Goal: Task Accomplishment & Management: Manage account settings

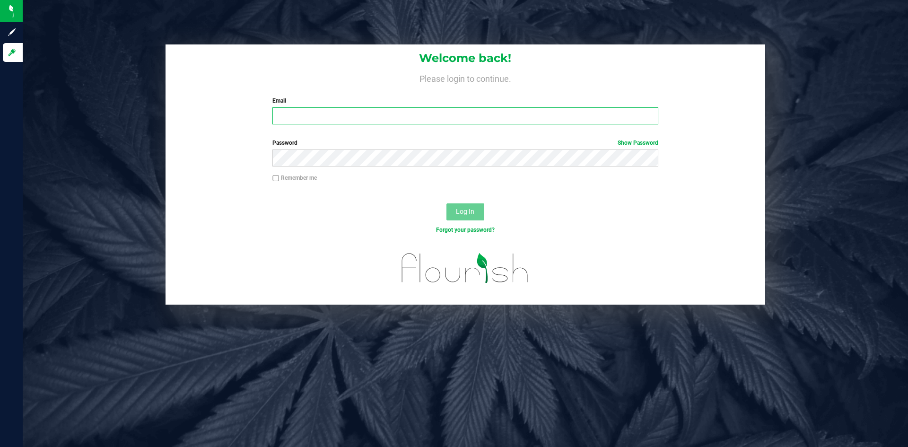
drag, startPoint x: 451, startPoint y: 116, endPoint x: 446, endPoint y: 126, distance: 11.6
click at [451, 116] on input "Email" at bounding box center [464, 115] width 385 height 17
type input "[PERSON_NAME][EMAIL_ADDRESS][PERSON_NAME][DOMAIN_NAME]"
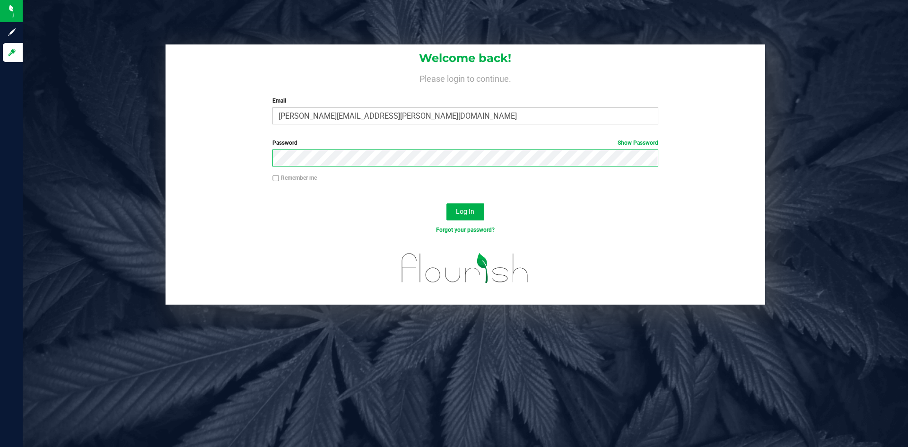
click at [446, 203] on button "Log In" at bounding box center [465, 211] width 38 height 17
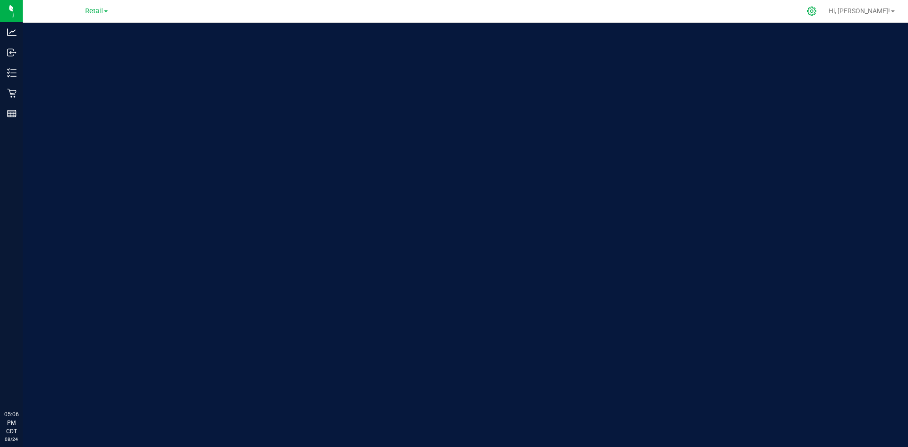
click at [817, 11] on icon at bounding box center [812, 11] width 10 height 10
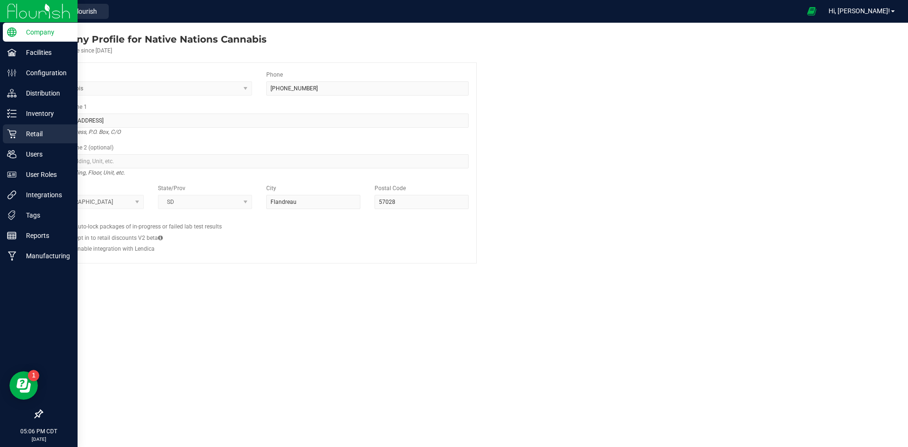
click at [28, 136] on p "Retail" at bounding box center [45, 133] width 57 height 11
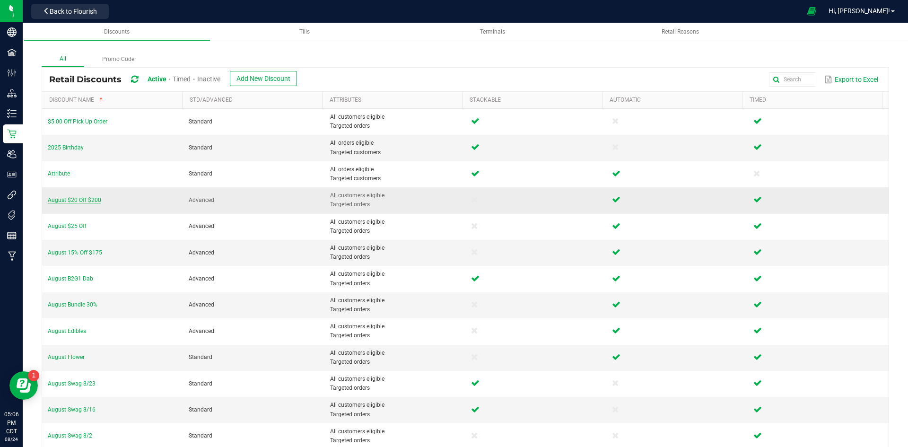
click at [83, 199] on span "August $20 Off $200" at bounding box center [74, 200] width 53 height 7
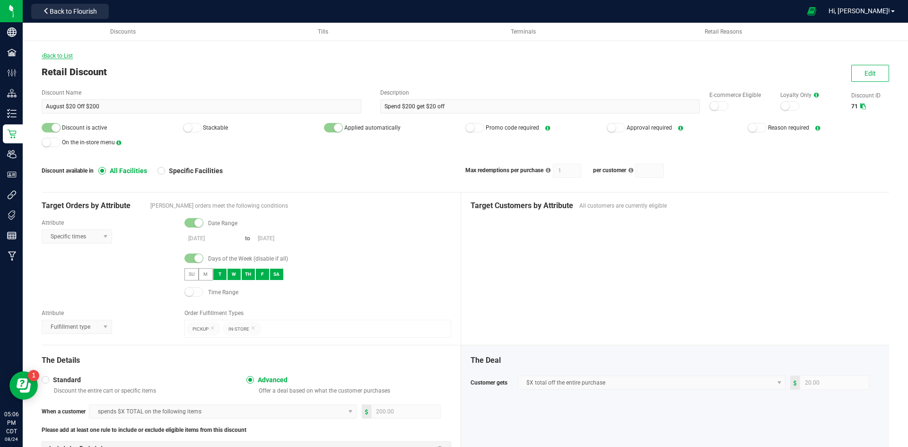
click at [63, 58] on span "Back to List" at bounding box center [57, 55] width 31 height 7
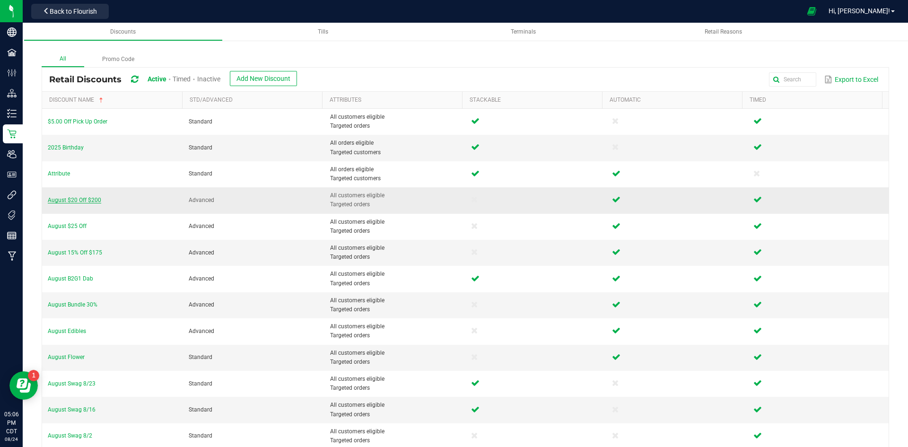
click at [77, 200] on span "August $20 Off $200" at bounding box center [74, 200] width 53 height 7
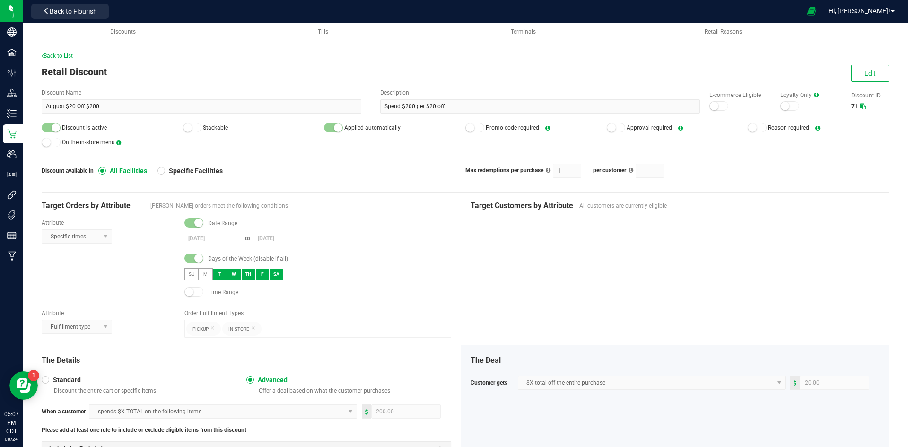
click at [69, 58] on span "Back to List" at bounding box center [57, 55] width 31 height 7
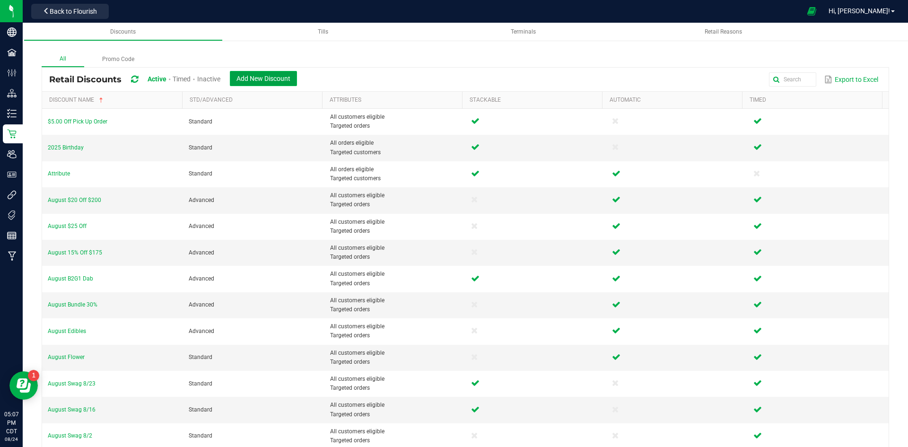
click at [247, 77] on span "Add New Discount" at bounding box center [263, 79] width 54 height 8
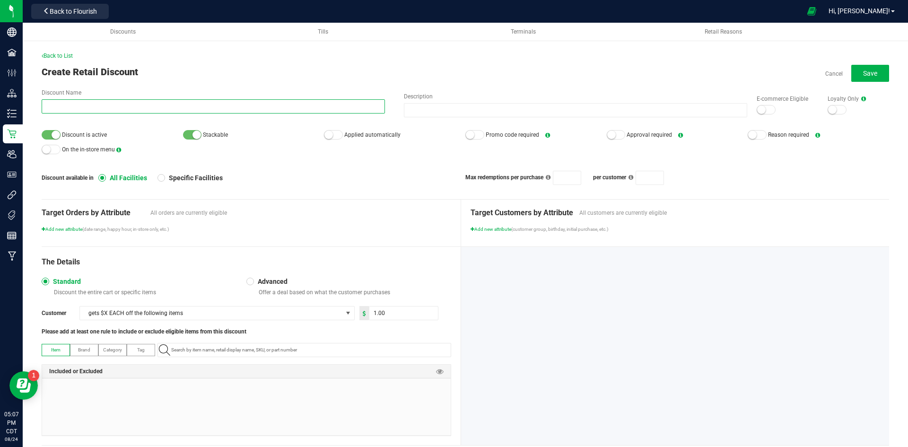
click at [113, 109] on input "Discount Name" at bounding box center [213, 106] width 343 height 14
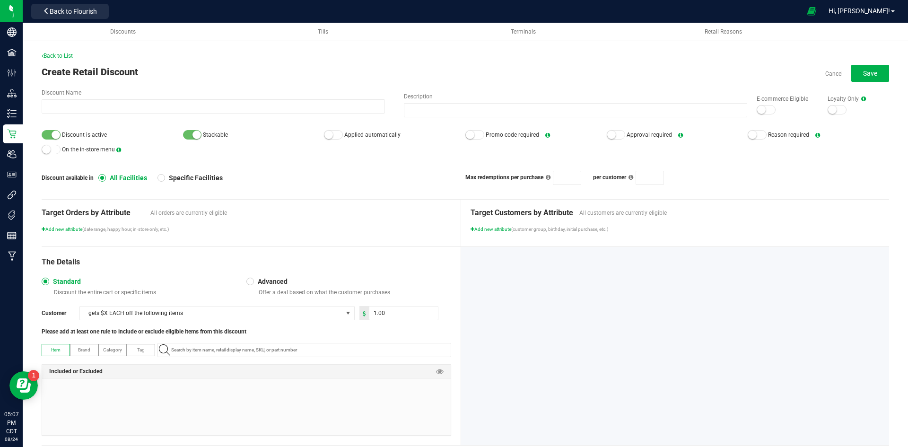
click at [281, 118] on div at bounding box center [213, 117] width 343 height 7
click at [190, 132] on div at bounding box center [192, 134] width 19 height 9
click at [177, 134] on span "Discount is active" at bounding box center [112, 135] width 141 height 14
drag, startPoint x: 191, startPoint y: 133, endPoint x: 204, endPoint y: 133, distance: 13.2
click at [191, 133] on div at bounding box center [192, 134] width 19 height 9
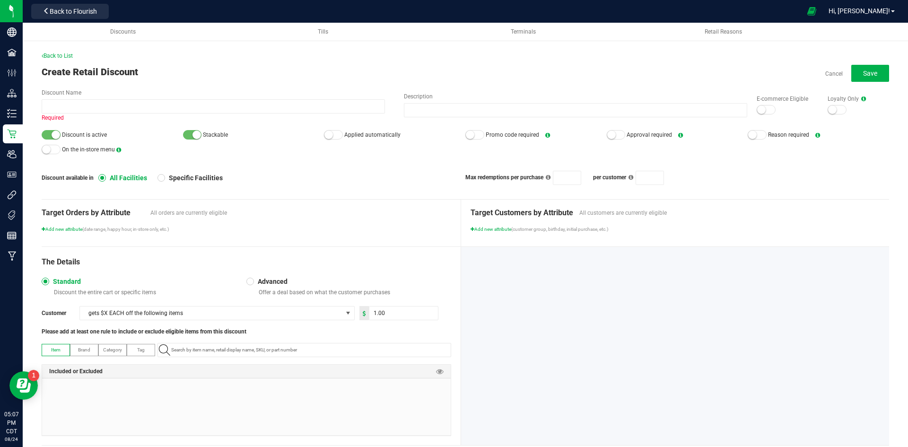
click at [342, 131] on span "Applied automatically" at bounding box center [394, 135] width 141 height 14
click at [329, 134] on small at bounding box center [328, 135] width 9 height 9
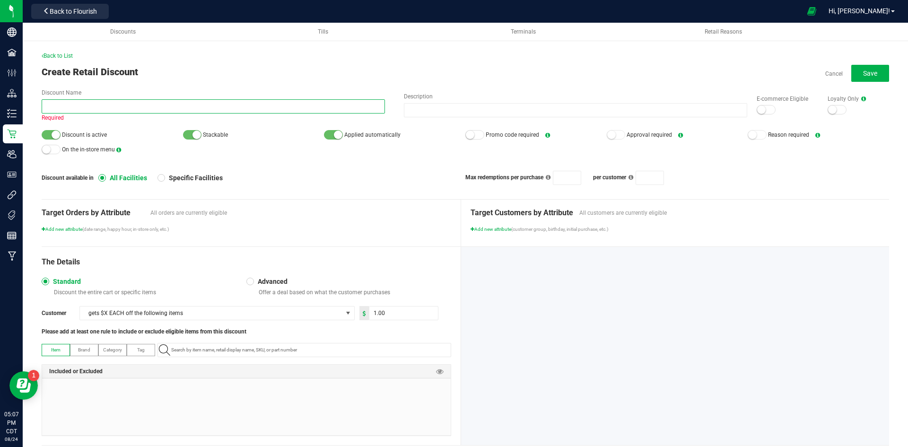
click at [319, 111] on input "Discount Name" at bounding box center [213, 106] width 343 height 14
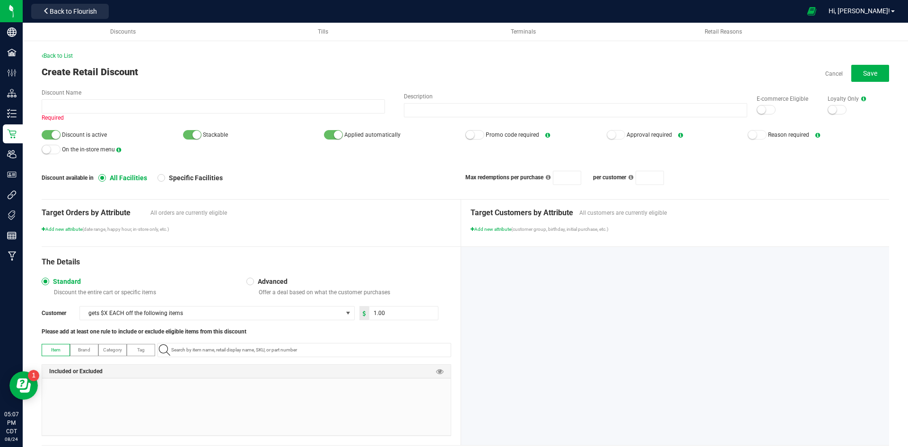
click at [336, 137] on small at bounding box center [338, 135] width 9 height 9
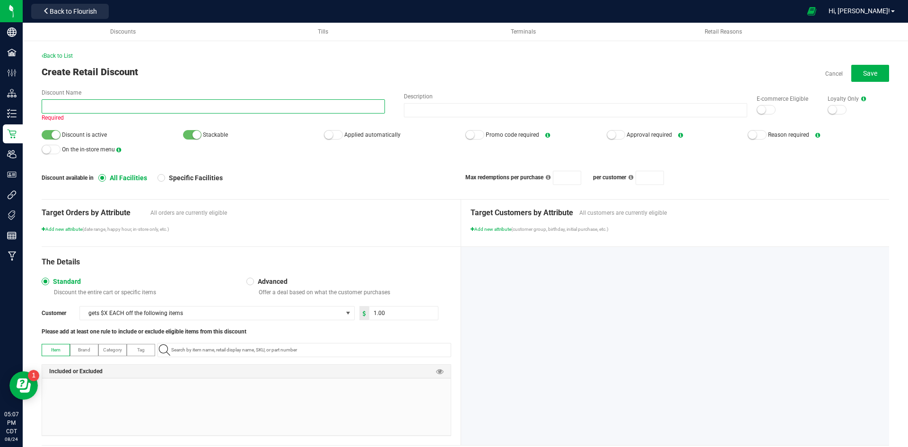
click at [322, 108] on input "Discount Name" at bounding box center [213, 106] width 343 height 14
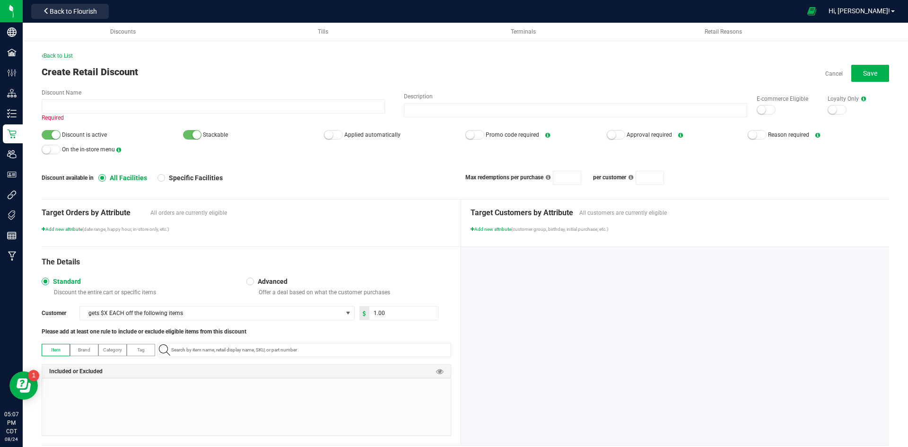
click at [326, 135] on small at bounding box center [328, 135] width 9 height 9
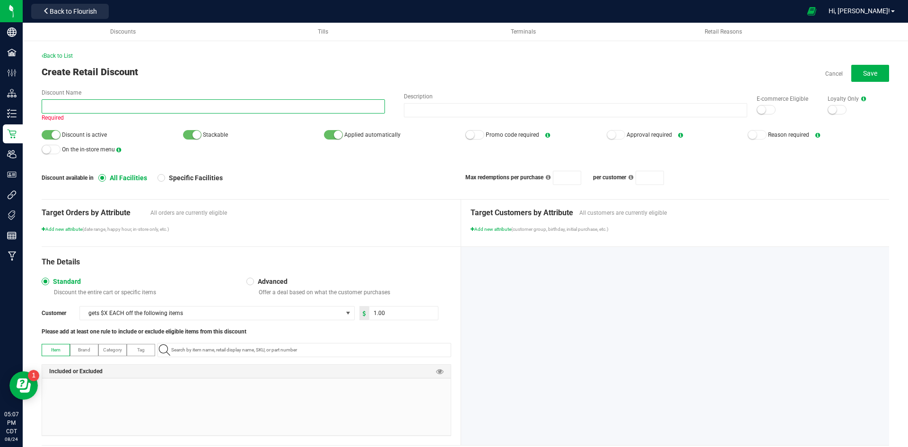
click at [323, 107] on input "Discount Name" at bounding box center [213, 106] width 343 height 14
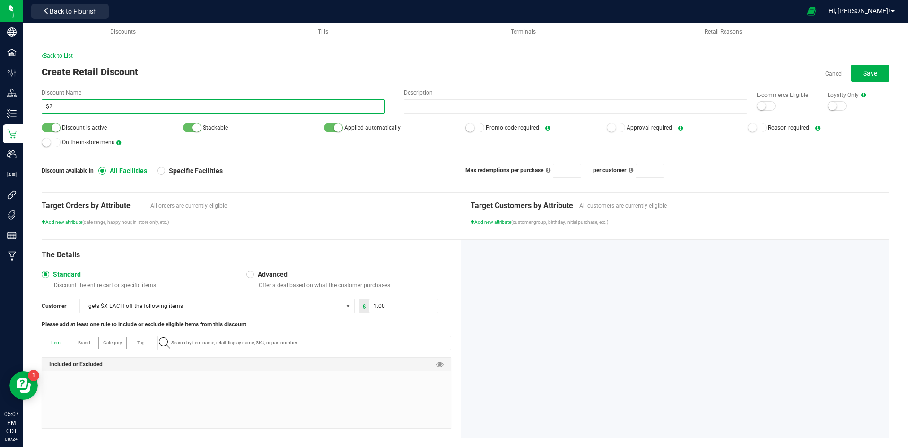
type input "$"
type input "August $20 off $200 ([DATE])"
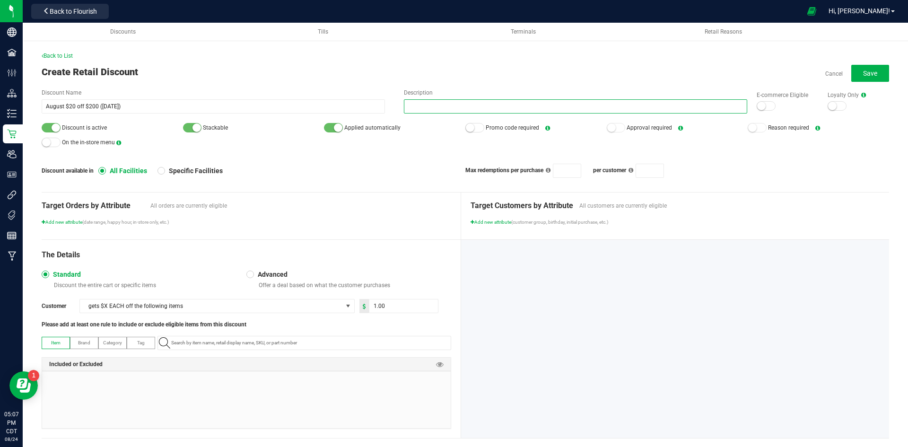
click at [474, 105] on input "Description" at bounding box center [575, 106] width 343 height 14
type input "$20 off $200 [DATE]"
click at [358, 195] on div "Target Orders by Attribute All orders are currently eligible" at bounding box center [247, 201] width 410 height 19
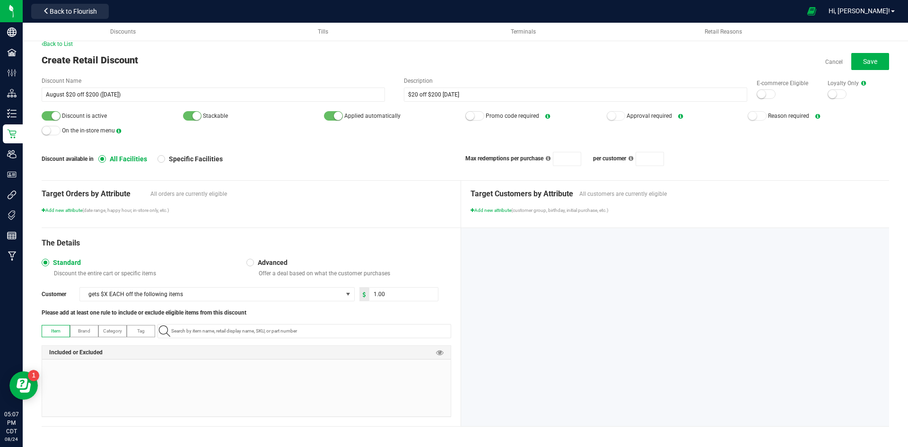
scroll to position [15, 0]
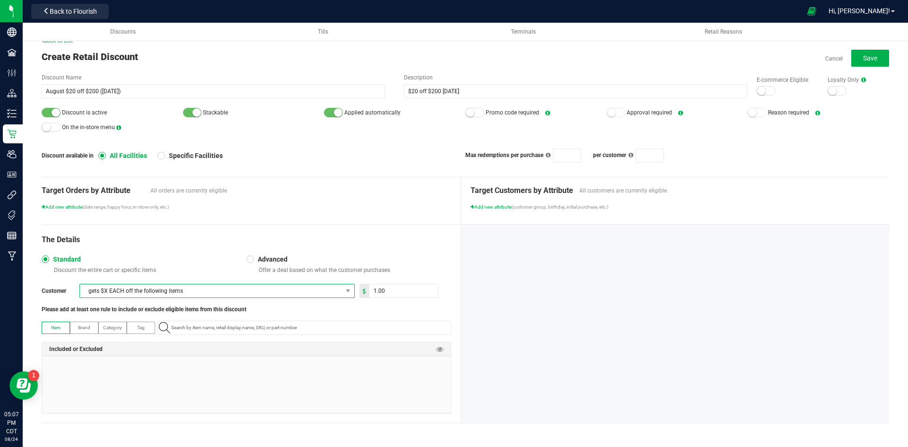
click at [292, 294] on span "gets $X EACH off the following items" at bounding box center [211, 290] width 262 height 13
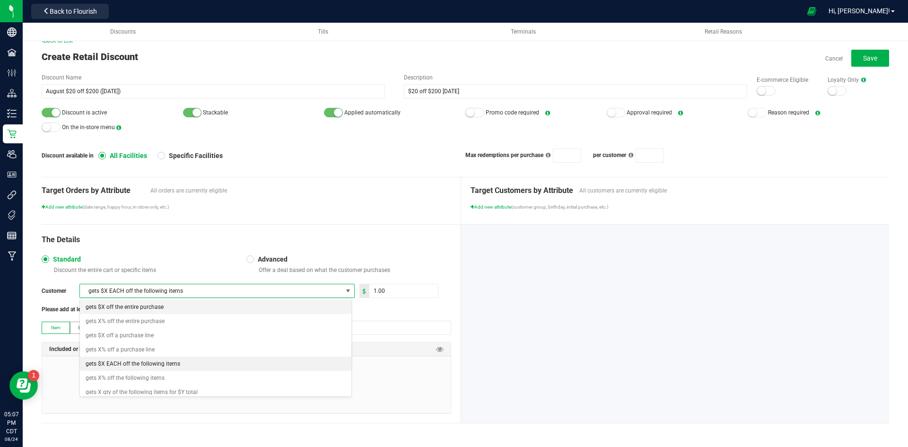
scroll to position [14, 272]
click at [201, 307] on li "gets $X off the entire purchase" at bounding box center [215, 307] width 271 height 14
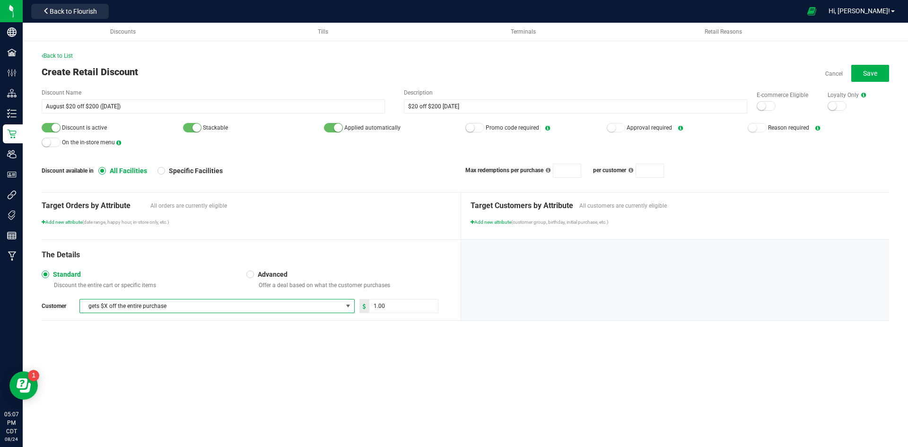
scroll to position [0, 0]
click at [393, 306] on input "1" at bounding box center [403, 305] width 69 height 13
type input "20.00"
click at [463, 287] on div at bounding box center [675, 280] width 428 height 80
click at [63, 222] on span "Add new attribute" at bounding box center [62, 221] width 41 height 5
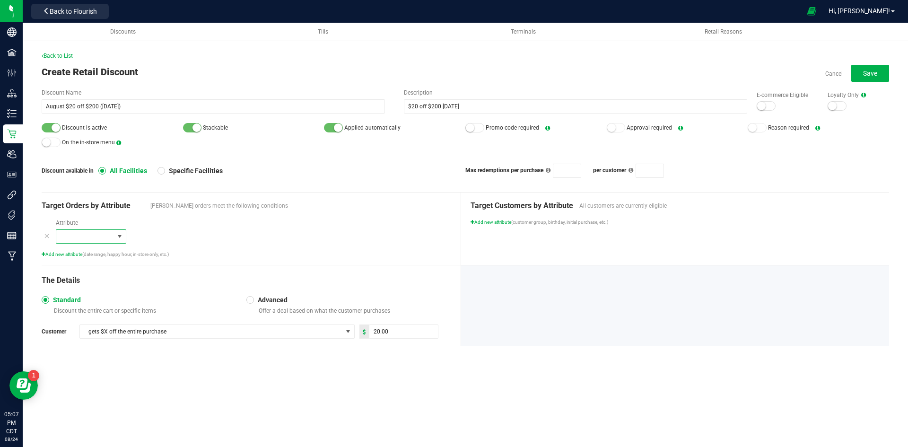
click at [116, 239] on span at bounding box center [120, 237] width 8 height 8
click at [203, 330] on span "gets $X off the entire purchase" at bounding box center [211, 331] width 262 height 13
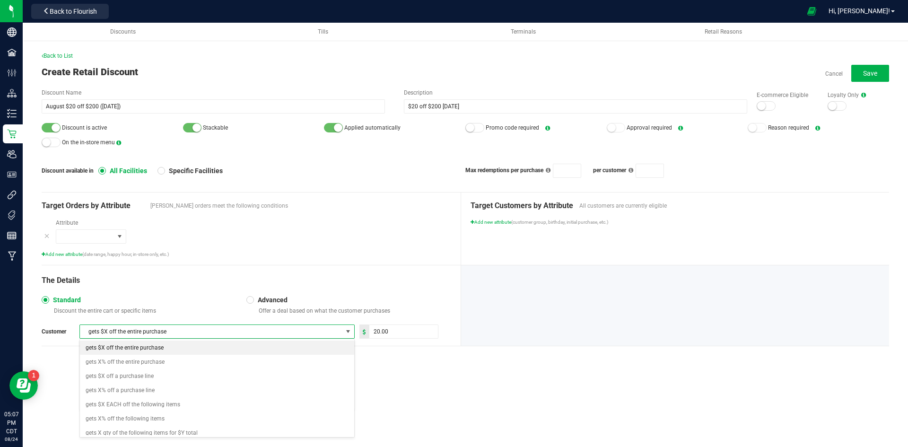
scroll to position [14, 275]
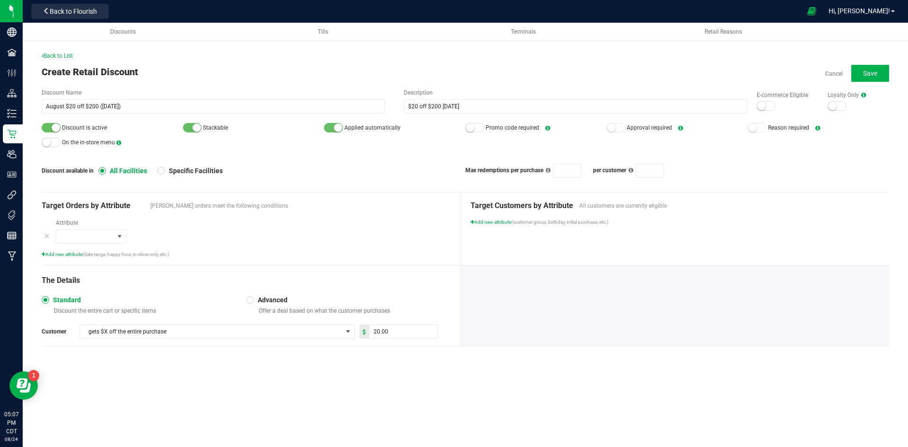
click at [250, 300] on div at bounding box center [250, 300] width 4 height 4
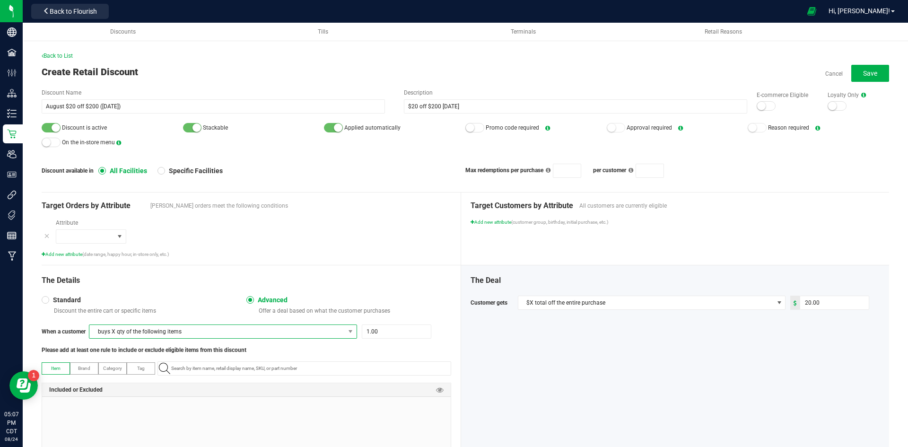
click at [212, 338] on span "buys X qty of the following items" at bounding box center [223, 331] width 268 height 14
drag, startPoint x: 210, startPoint y: 360, endPoint x: 250, endPoint y: 345, distance: 43.0
click at [210, 359] on li "spends $X TOTAL on the following items" at bounding box center [221, 362] width 264 height 14
click at [402, 326] on input "1" at bounding box center [406, 331] width 69 height 13
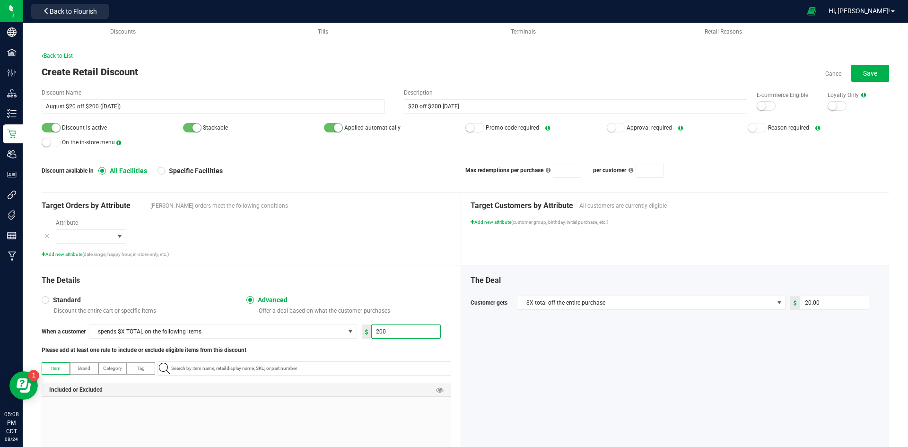
type input "200.00"
drag, startPoint x: 381, startPoint y: 307, endPoint x: 374, endPoint y: 314, distance: 10.1
click at [379, 308] on p "Offer a deal based on what the customer purchases" at bounding box center [353, 311] width 196 height 8
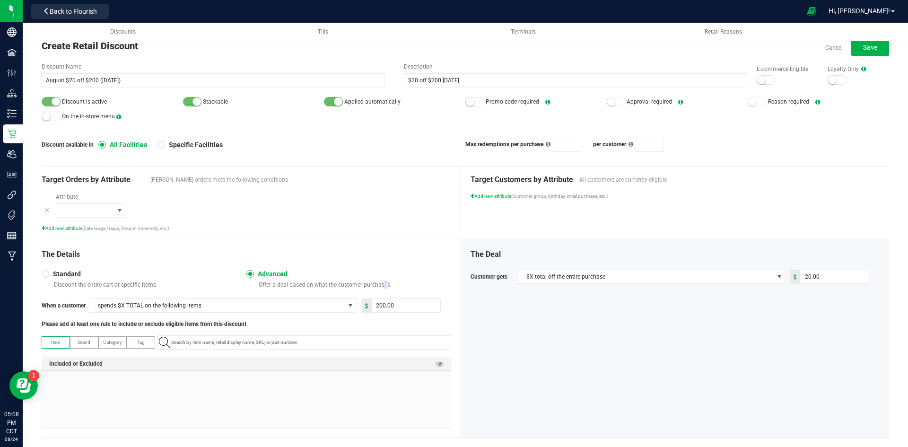
scroll to position [41, 0]
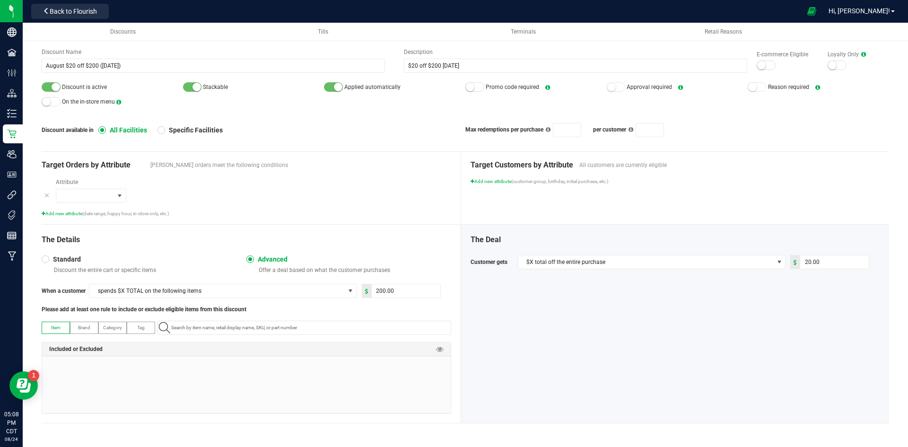
click at [138, 327] on span "Tag" at bounding box center [141, 327] width 8 height 5
click at [170, 324] on input "NO DATA FOUND" at bounding box center [308, 327] width 283 height 13
click at [107, 325] on span "Category" at bounding box center [112, 327] width 19 height 5
drag, startPoint x: 79, startPoint y: 325, endPoint x: 87, endPoint y: 325, distance: 8.0
click at [81, 325] on span "Brand" at bounding box center [84, 327] width 12 height 5
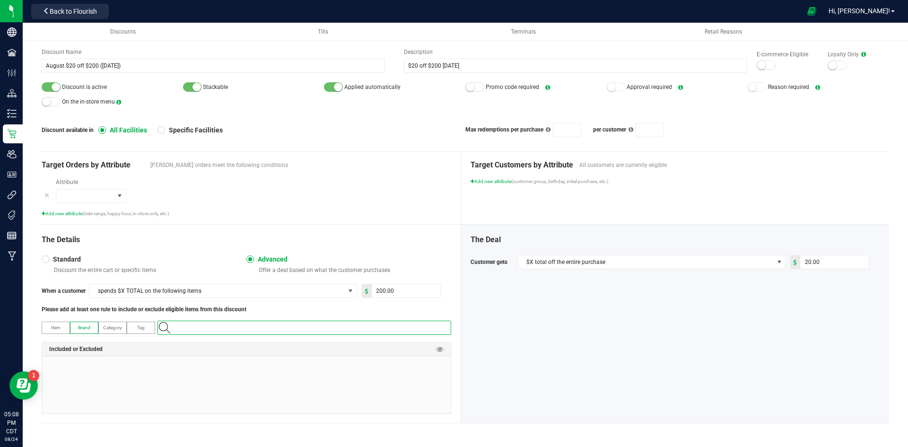
click at [200, 322] on input "NO DATA FOUND" at bounding box center [308, 327] width 283 height 13
type input "puffc"
drag, startPoint x: 191, startPoint y: 341, endPoint x: 203, endPoint y: 349, distance: 15.1
click at [192, 346] on li "Puffco" at bounding box center [302, 344] width 289 height 14
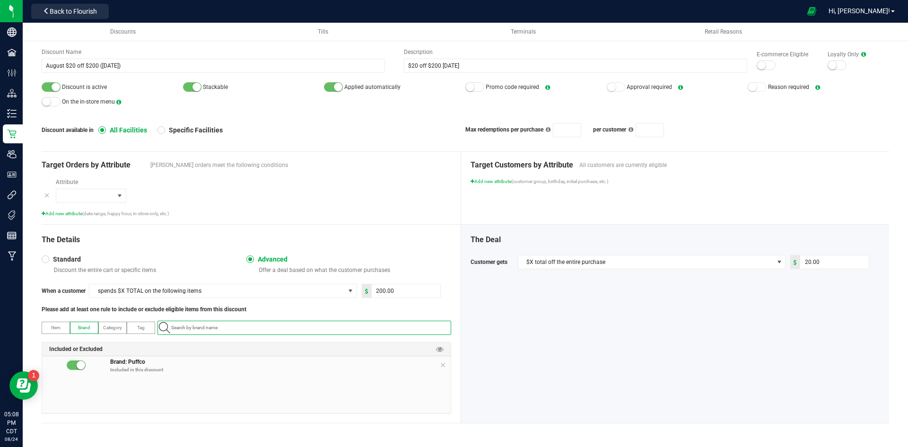
click at [78, 363] on small at bounding box center [81, 365] width 9 height 9
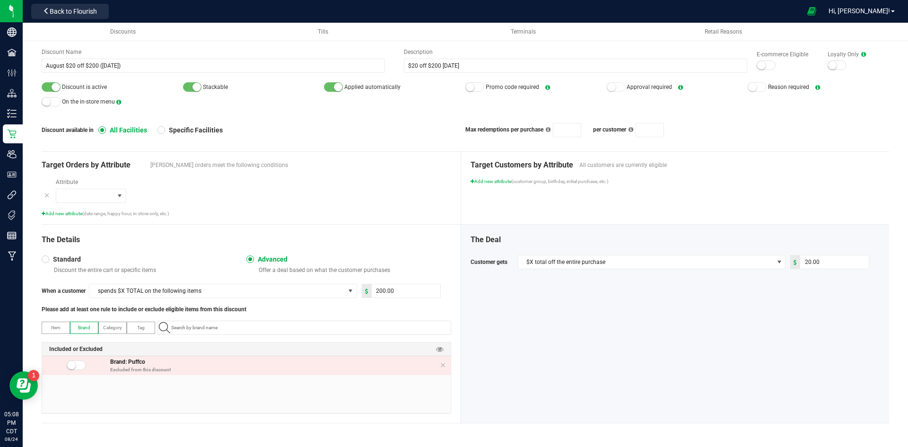
drag, startPoint x: 337, startPoint y: 230, endPoint x: 532, endPoint y: 244, distance: 194.8
click at [340, 230] on div "The Details Standard Discount the entire cart or specific items Advanced Offer …" at bounding box center [251, 324] width 419 height 198
click at [660, 248] on div "The Deal Customer gets $X total off the entire purchase 20.00" at bounding box center [676, 251] width 410 height 35
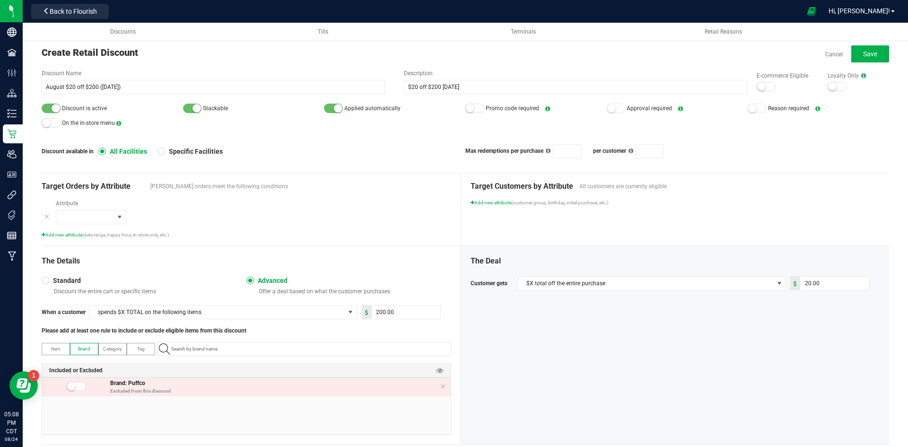
scroll to position [0, 0]
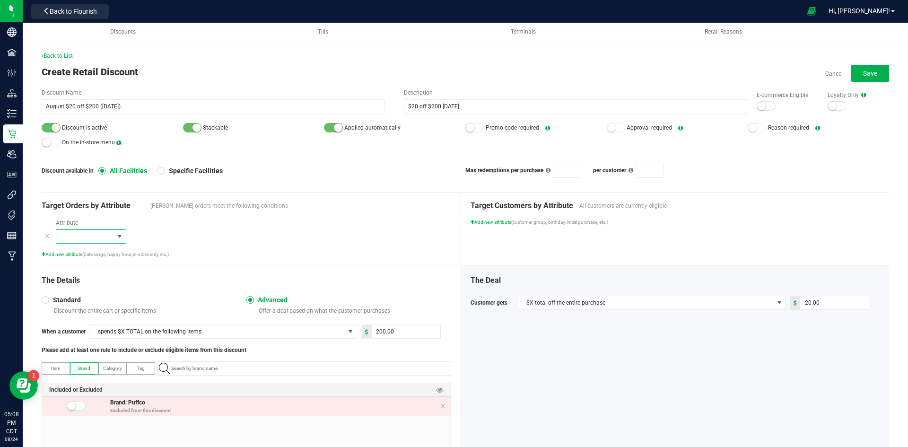
click at [116, 237] on span at bounding box center [120, 237] width 8 height 8
click at [106, 292] on li "Specific times" at bounding box center [91, 295] width 70 height 14
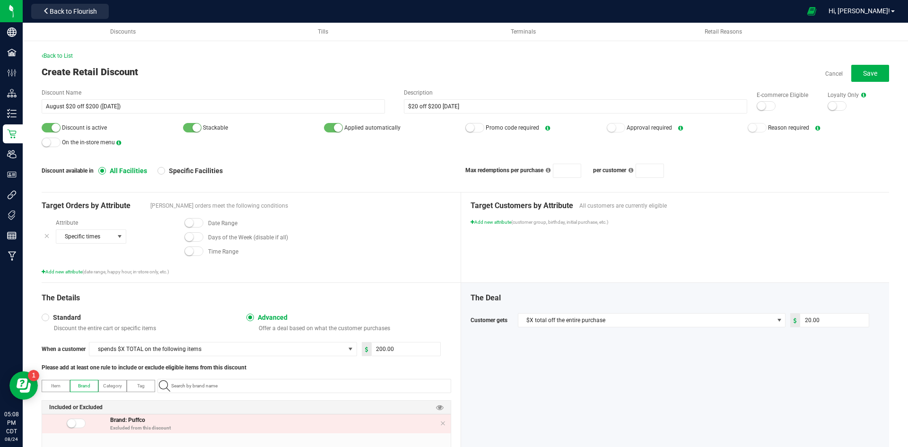
click at [201, 237] on span at bounding box center [193, 236] width 19 height 9
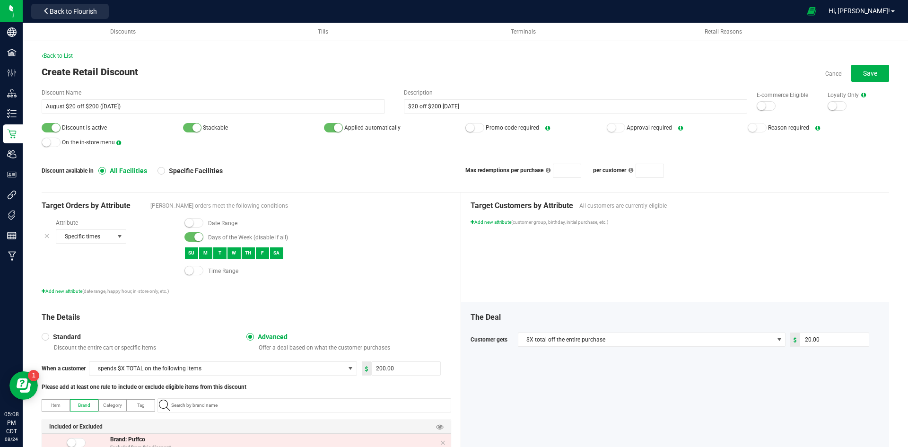
click at [235, 253] on div "W" at bounding box center [234, 253] width 14 height 12
click at [214, 253] on div "T" at bounding box center [220, 253] width 14 height 12
click at [202, 255] on div "M" at bounding box center [206, 253] width 14 height 12
click at [192, 251] on div "SU" at bounding box center [191, 253] width 14 height 12
drag, startPoint x: 256, startPoint y: 252, endPoint x: 271, endPoint y: 254, distance: 14.9
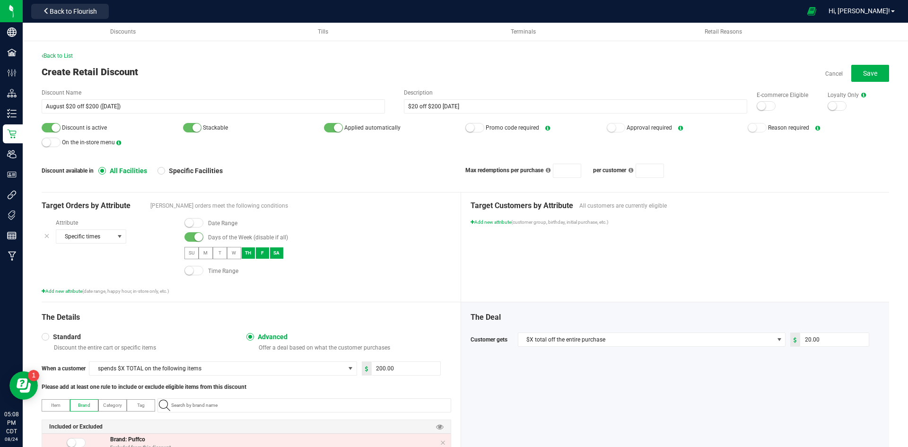
click at [260, 253] on div "F" at bounding box center [262, 253] width 14 height 12
click at [277, 253] on div "SA" at bounding box center [277, 253] width 14 height 12
click at [192, 224] on span at bounding box center [193, 222] width 19 height 9
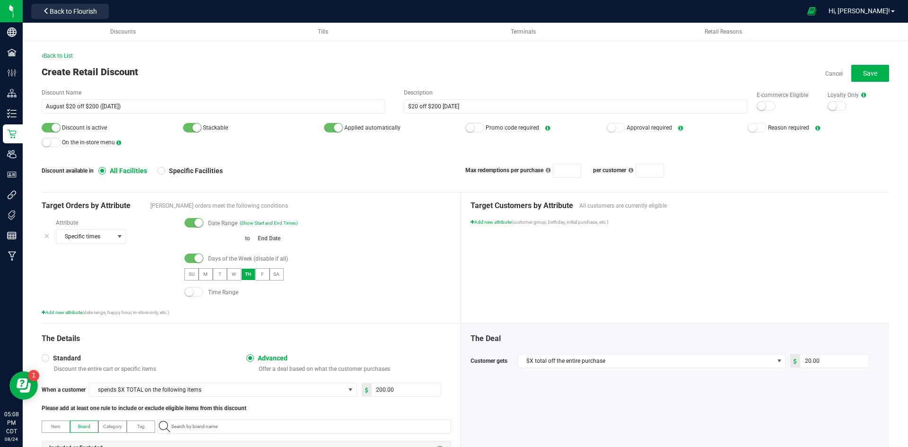
type input "month/day/year"
drag, startPoint x: 207, startPoint y: 241, endPoint x: 211, endPoint y: 244, distance: 4.9
click at [208, 241] on input at bounding box center [212, 239] width 57 height 12
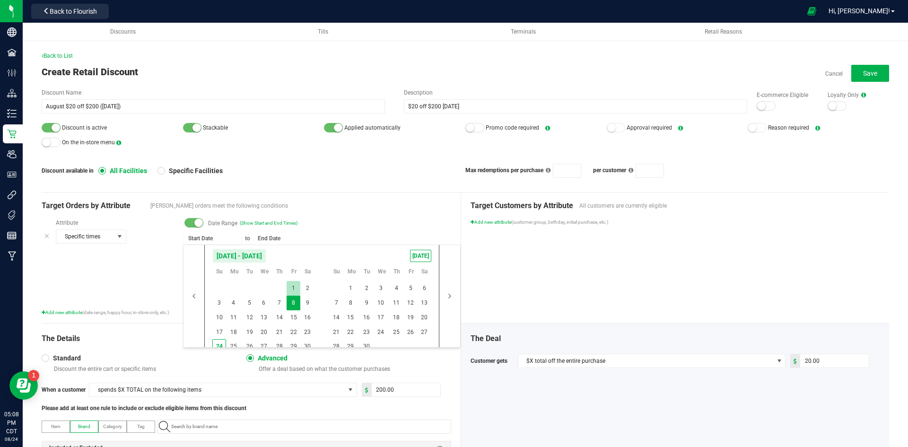
click at [297, 292] on span "1" at bounding box center [294, 288] width 14 height 15
type input "[DATE]"
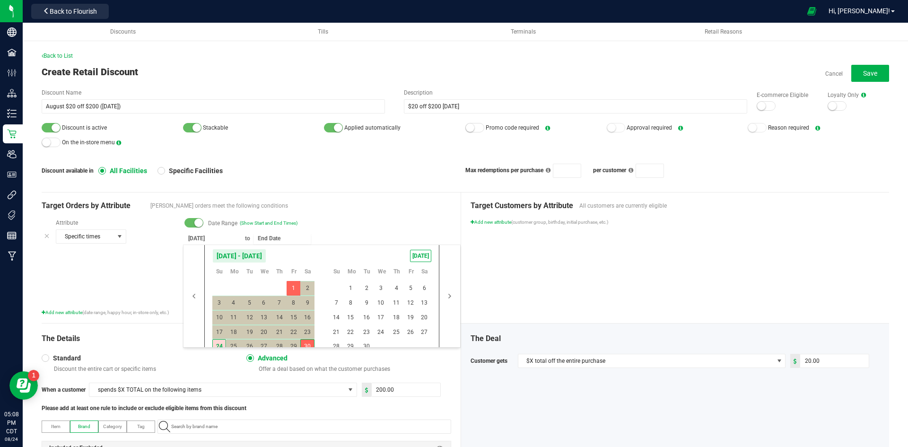
click at [308, 343] on span "30" at bounding box center [307, 346] width 14 height 15
type input "[DATE]"
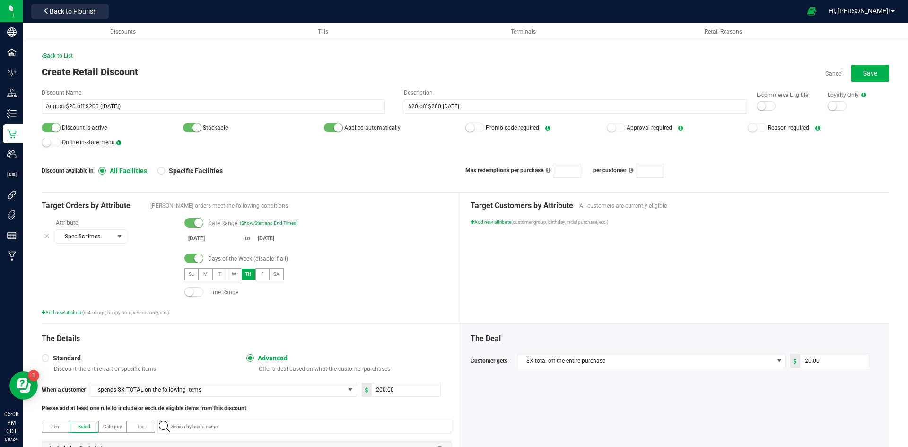
click at [364, 233] on div "[DATE] to [DATE]" at bounding box center [317, 240] width 267 height 14
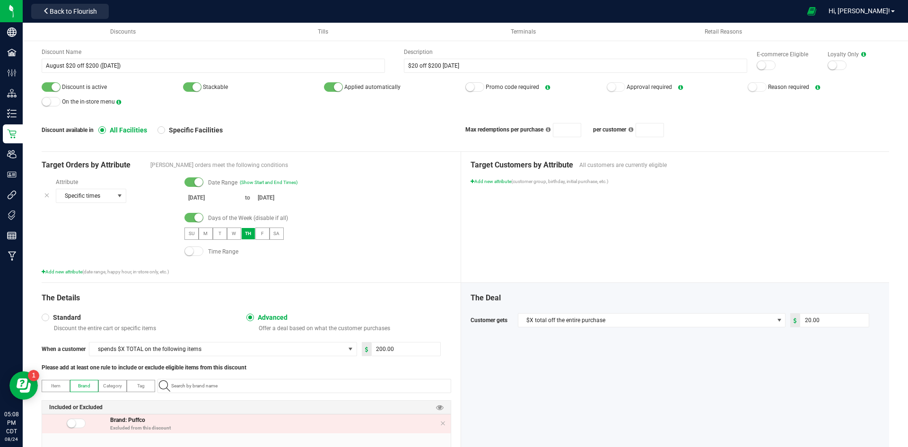
scroll to position [99, 0]
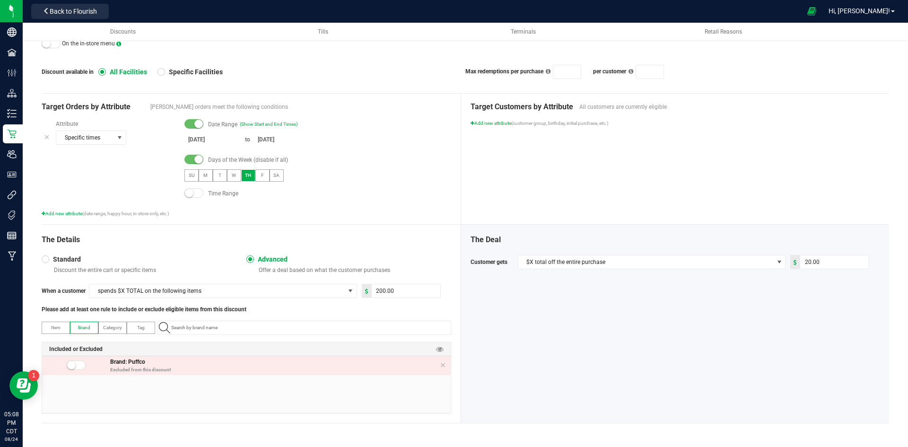
drag, startPoint x: 407, startPoint y: 175, endPoint x: 401, endPoint y: 175, distance: 5.7
click at [406, 175] on div "SU M T W TH F SA" at bounding box center [317, 175] width 267 height 12
click at [648, 217] on div "Target Customers by Attribute All customers are currently eligible Add new attr…" at bounding box center [675, 159] width 428 height 131
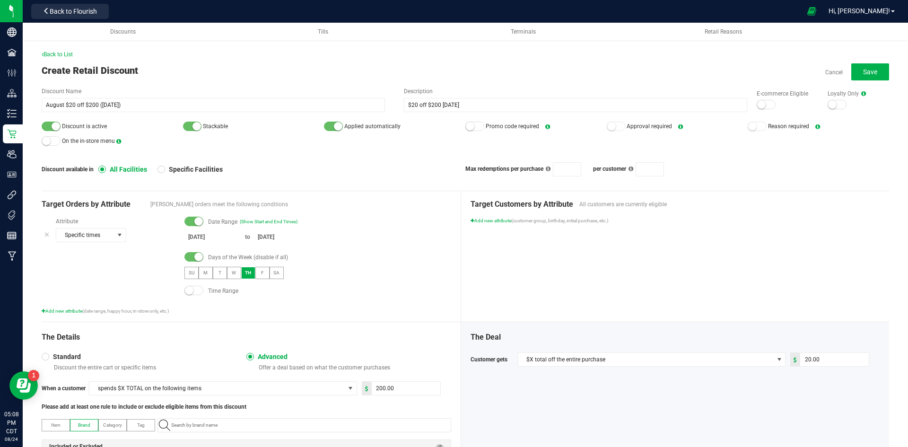
scroll to position [0, 0]
click at [567, 166] on input at bounding box center [566, 170] width 27 height 13
type input "1"
click at [417, 176] on div "Discount available in All Facilities Specific Facilities Max redemptions per pu…" at bounding box center [465, 171] width 847 height 14
click at [851, 67] on button "Save" at bounding box center [870, 73] width 38 height 17
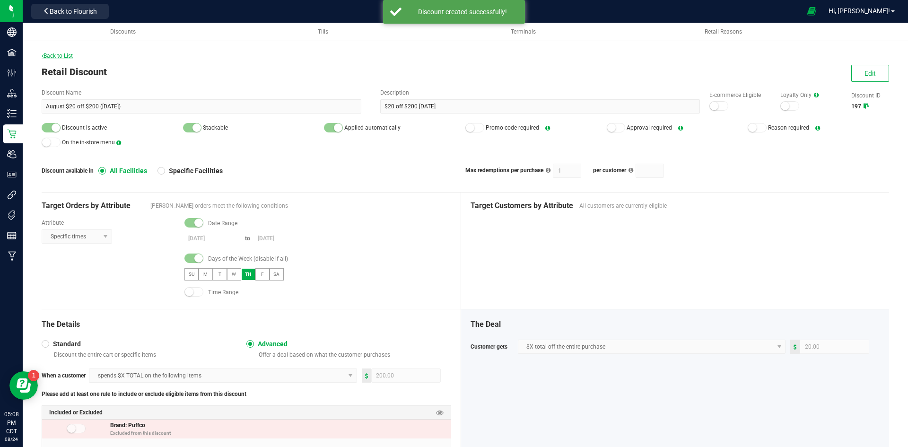
click at [73, 58] on span "Back to List" at bounding box center [57, 55] width 31 height 7
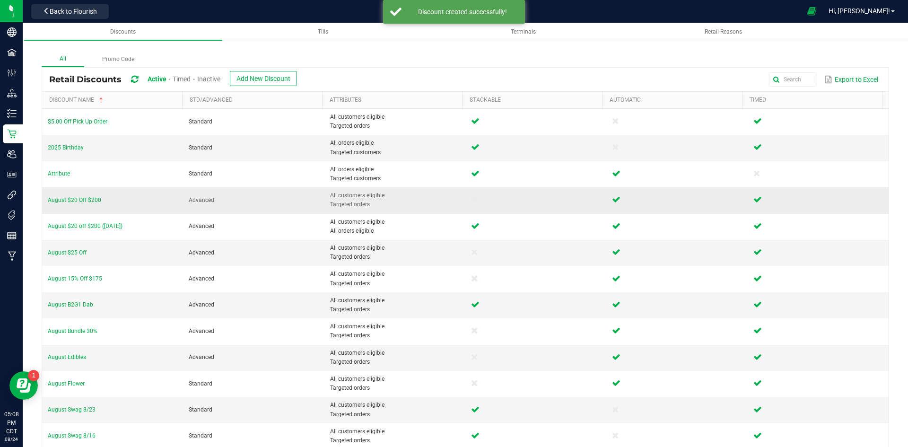
click at [84, 195] on td "August $20 Off $200" at bounding box center [112, 200] width 141 height 26
click at [84, 199] on span "August $20 Off $200" at bounding box center [74, 200] width 53 height 7
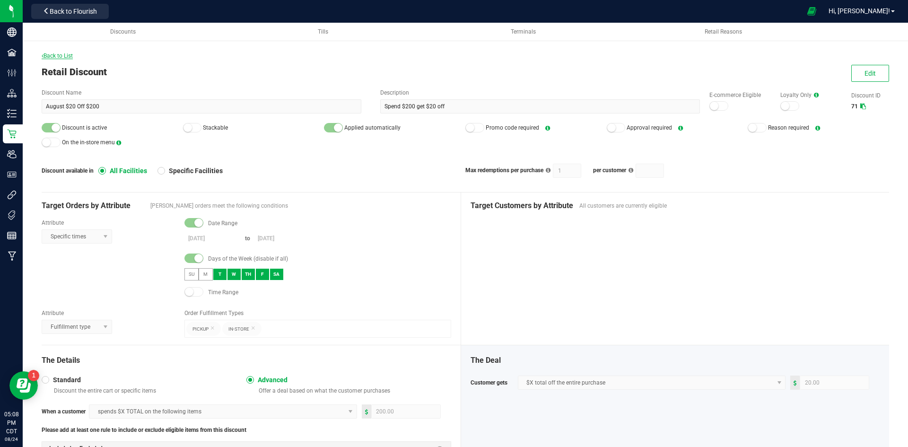
click at [61, 53] on span "Back to List" at bounding box center [57, 55] width 31 height 7
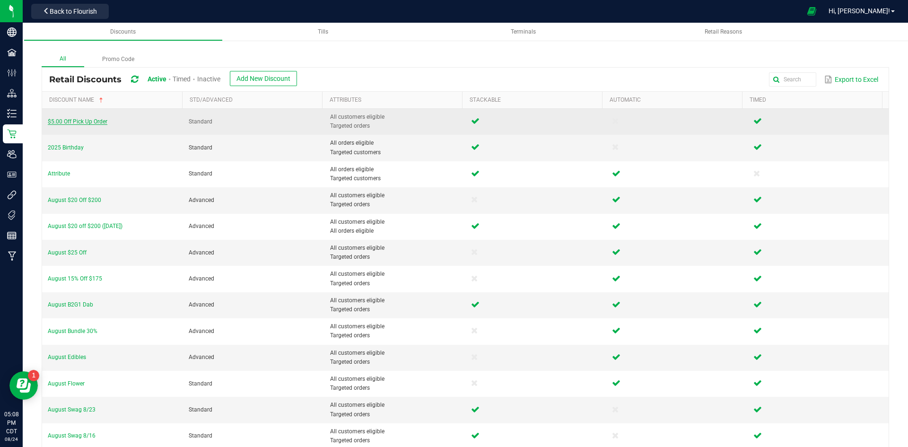
click at [80, 120] on span "$5.00 Off Pick Up Order" at bounding box center [78, 121] width 60 height 7
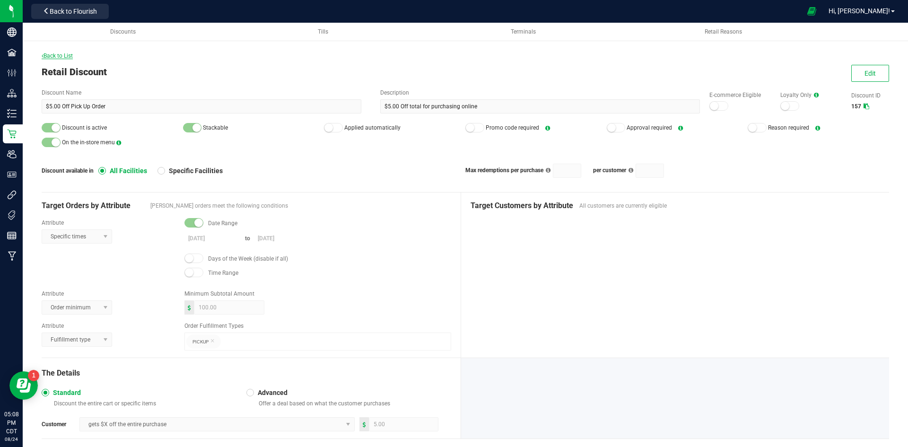
click at [52, 53] on span "Back to List" at bounding box center [57, 55] width 31 height 7
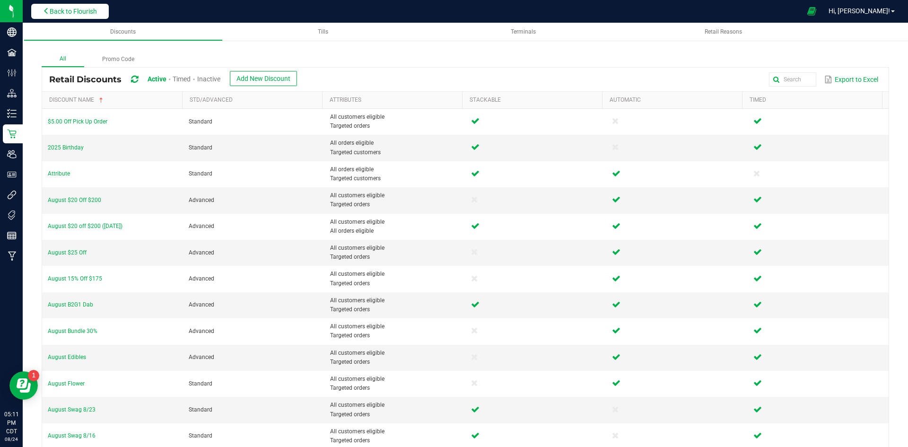
click at [86, 12] on span "Back to Flourish" at bounding box center [73, 12] width 47 height 8
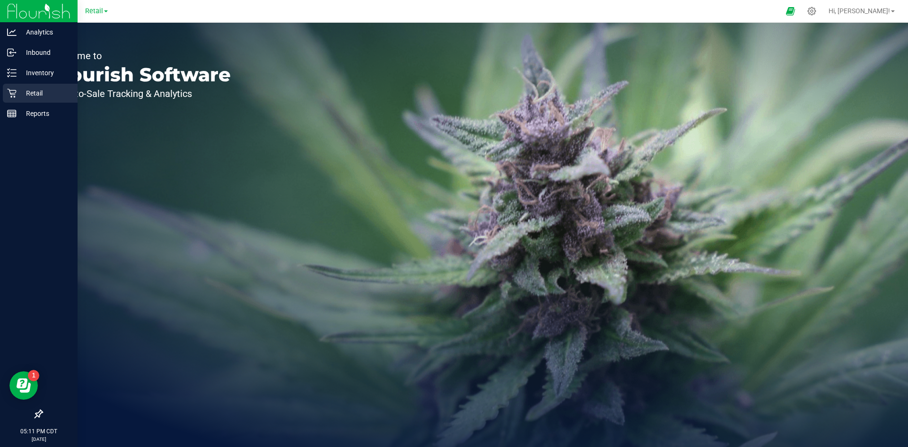
click at [10, 96] on icon at bounding box center [11, 92] width 9 height 9
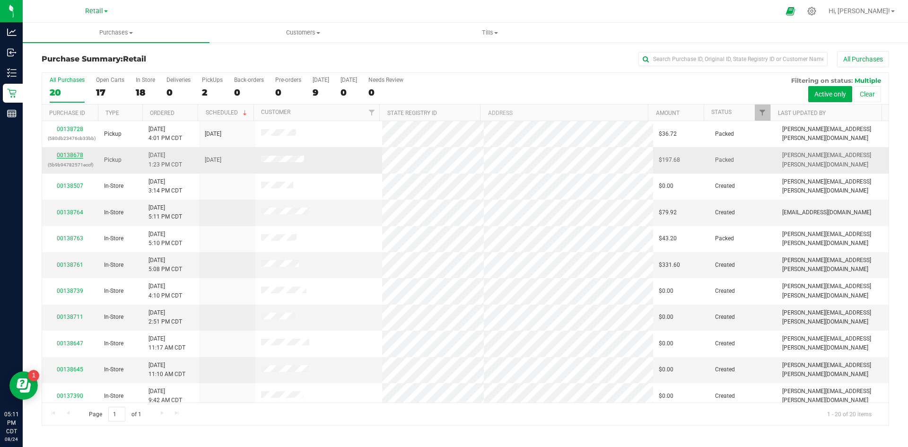
click at [61, 157] on link "00138678" at bounding box center [70, 155] width 26 height 7
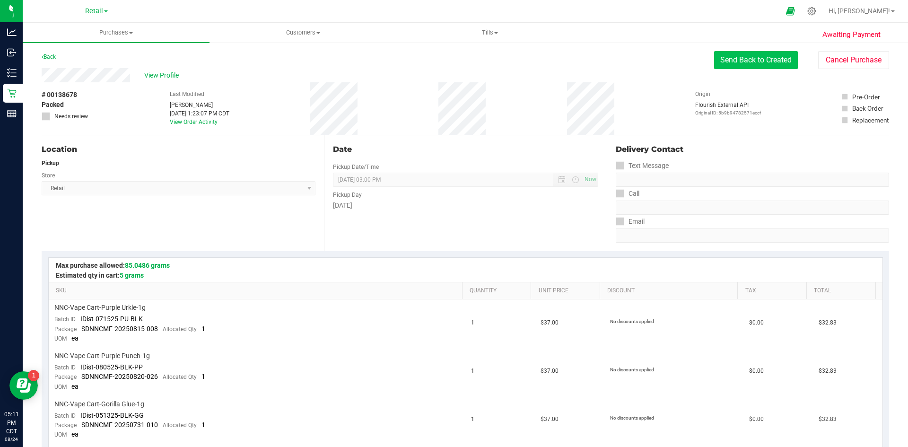
click at [767, 58] on button "Send Back to Created" at bounding box center [756, 60] width 84 height 18
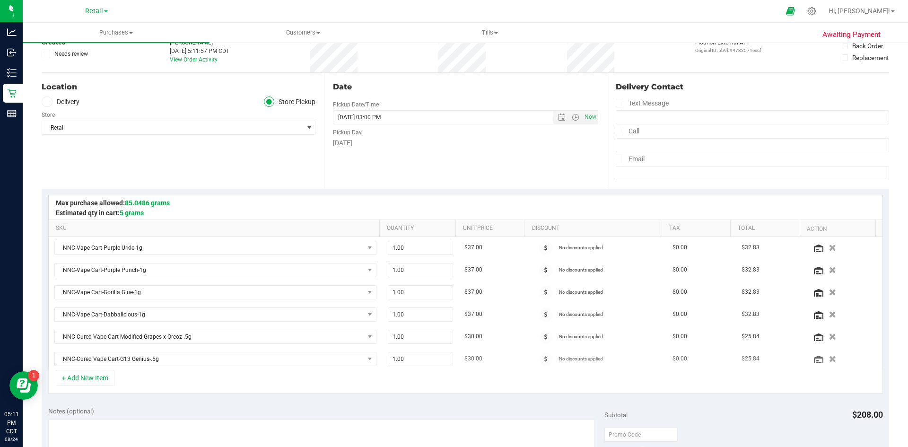
scroll to position [142, 0]
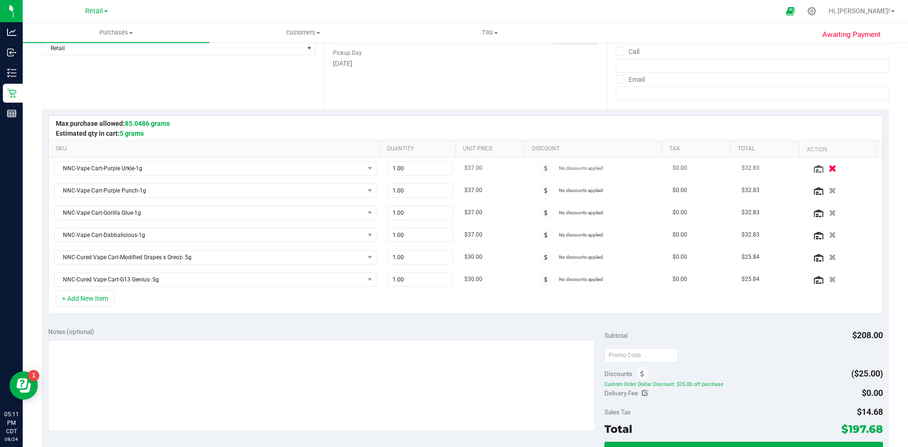
click at [829, 168] on icon "button" at bounding box center [833, 168] width 8 height 7
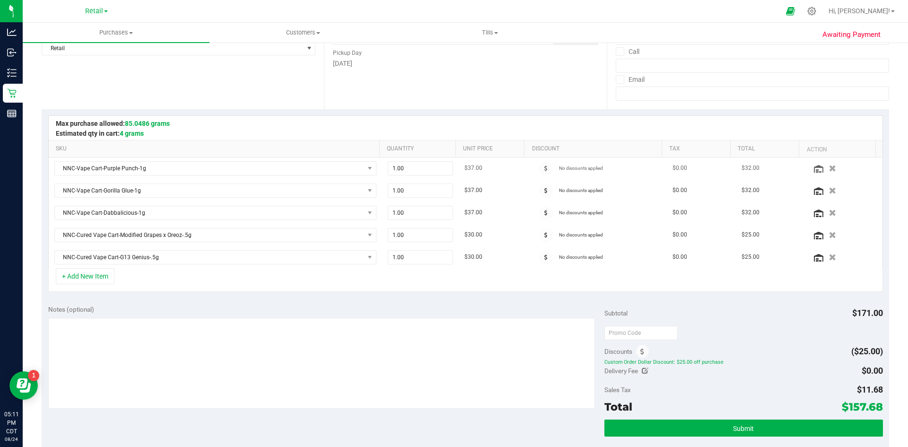
click at [829, 168] on icon "button" at bounding box center [832, 168] width 7 height 7
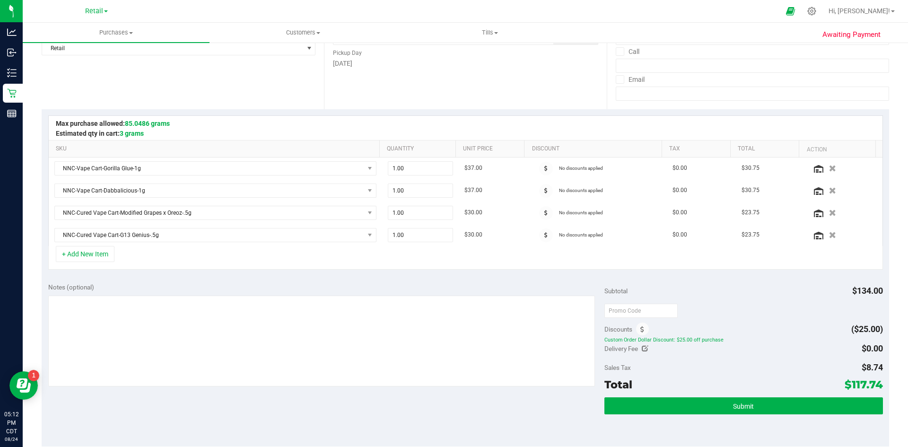
click at [829, 169] on icon "button" at bounding box center [832, 168] width 7 height 7
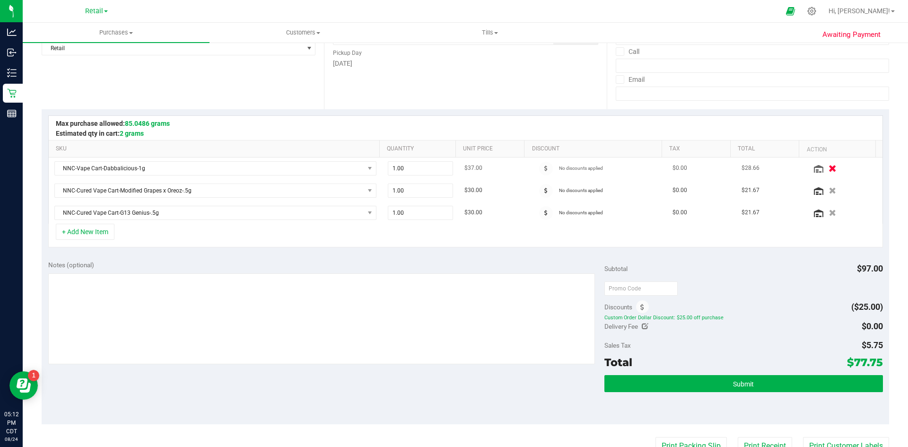
click at [829, 169] on icon "button" at bounding box center [833, 168] width 8 height 7
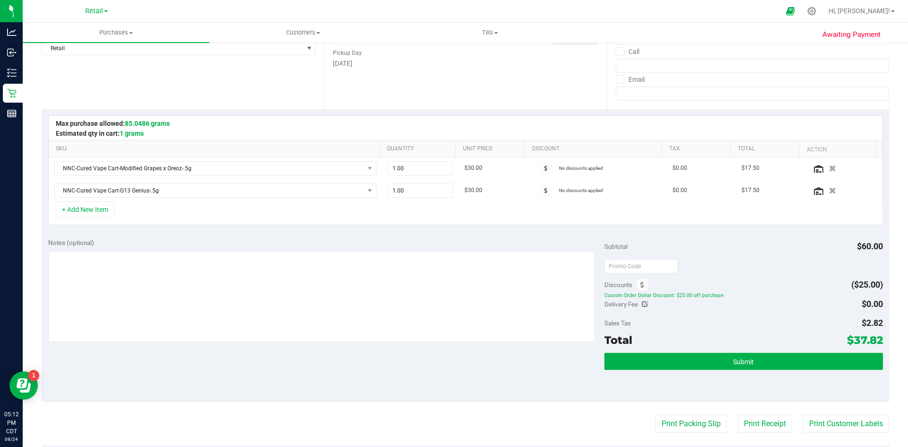
click at [829, 168] on icon "button" at bounding box center [832, 168] width 7 height 7
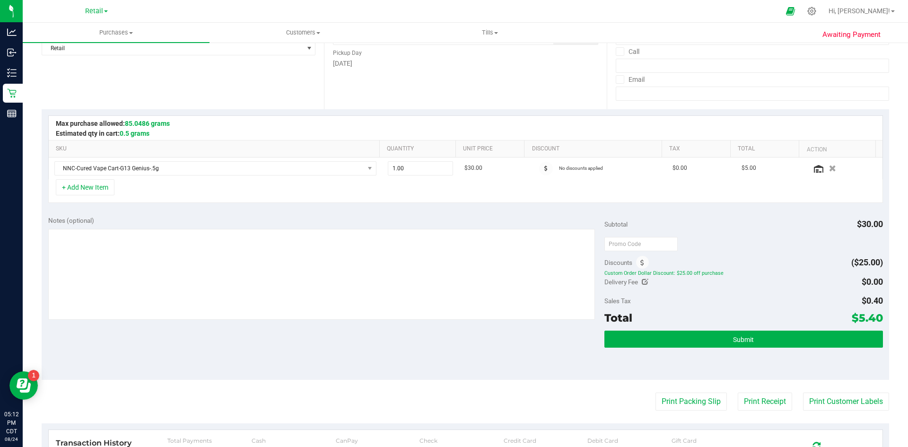
click at [829, 168] on icon "button" at bounding box center [832, 168] width 7 height 7
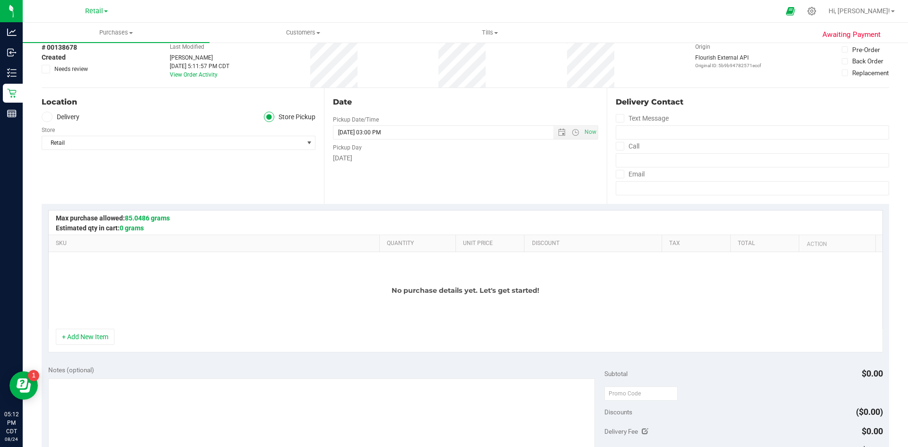
scroll to position [0, 0]
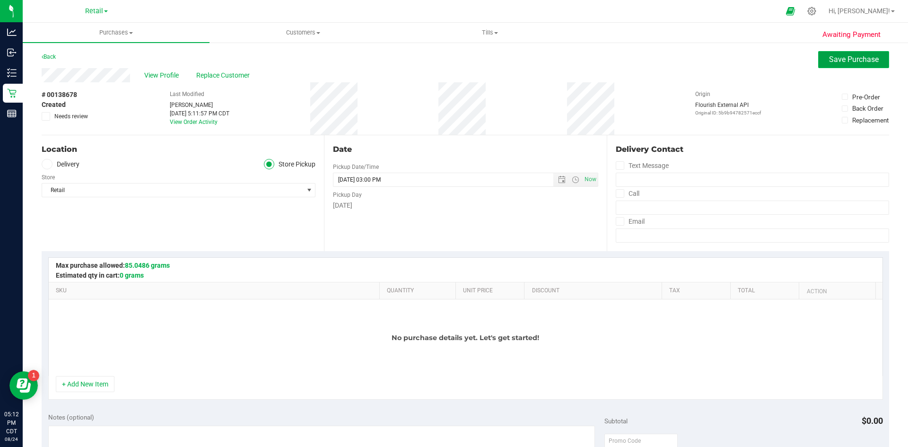
click at [823, 64] on button "Save Purchase" at bounding box center [853, 59] width 71 height 17
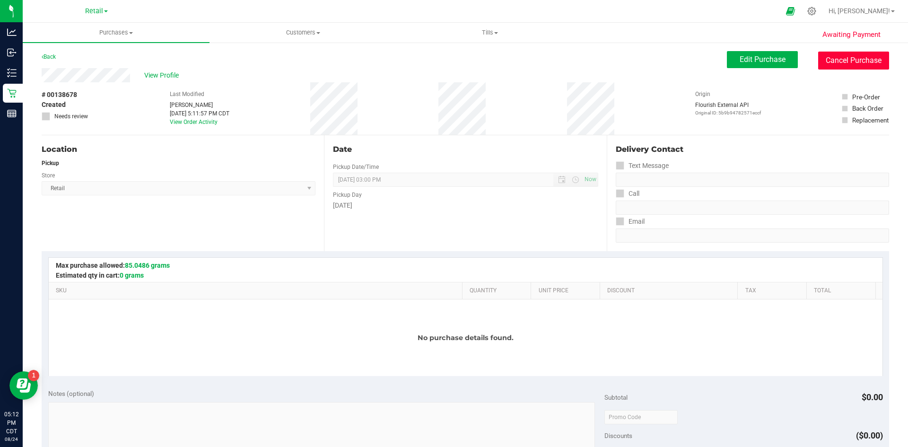
click at [826, 61] on button "Cancel Purchase" at bounding box center [853, 61] width 71 height 18
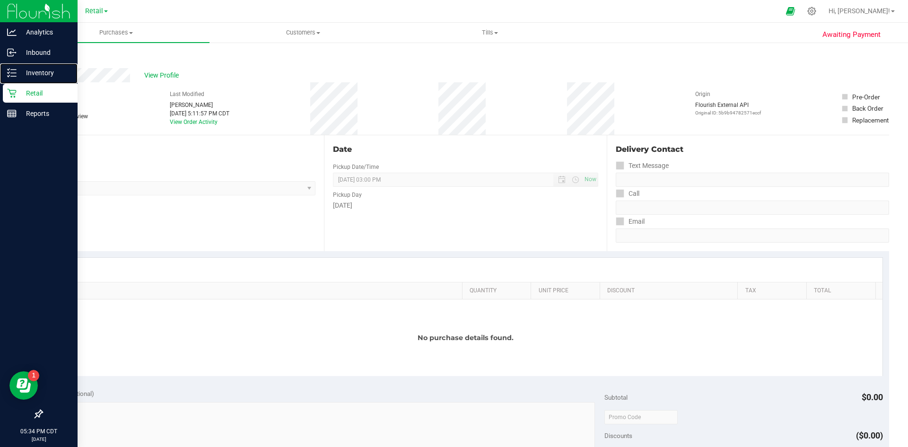
click at [10, 83] on link "Inventory" at bounding box center [39, 73] width 78 height 20
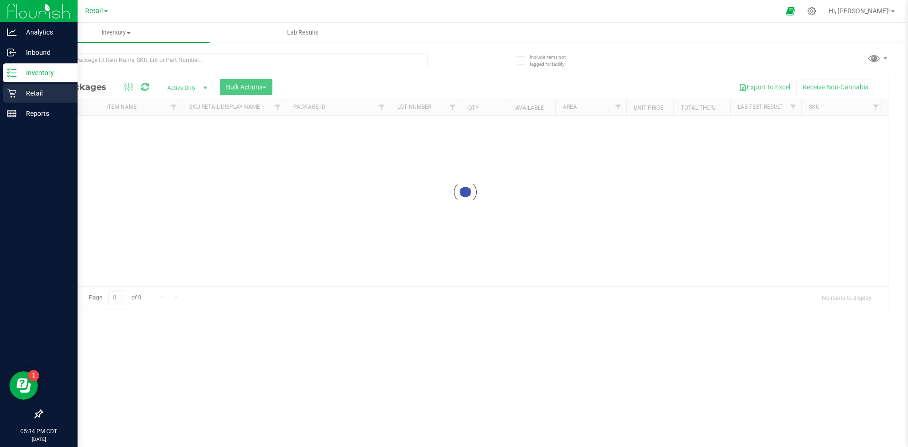
click at [35, 92] on p "Retail" at bounding box center [45, 92] width 57 height 11
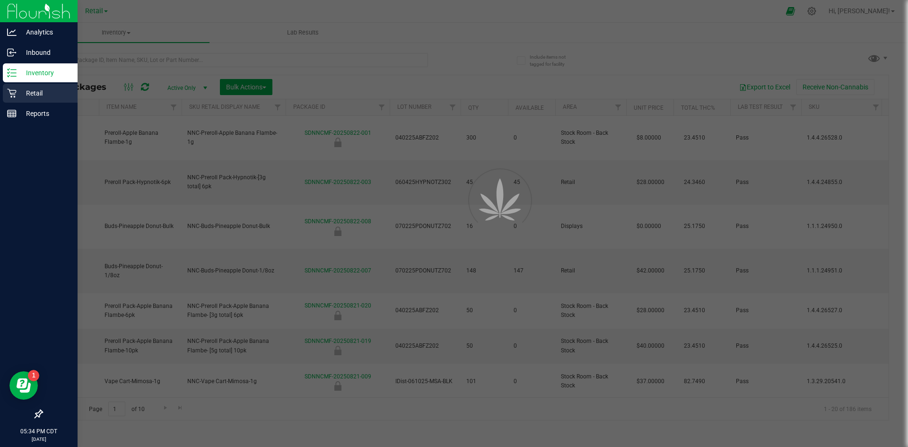
click at [32, 93] on p "Retail" at bounding box center [45, 92] width 57 height 11
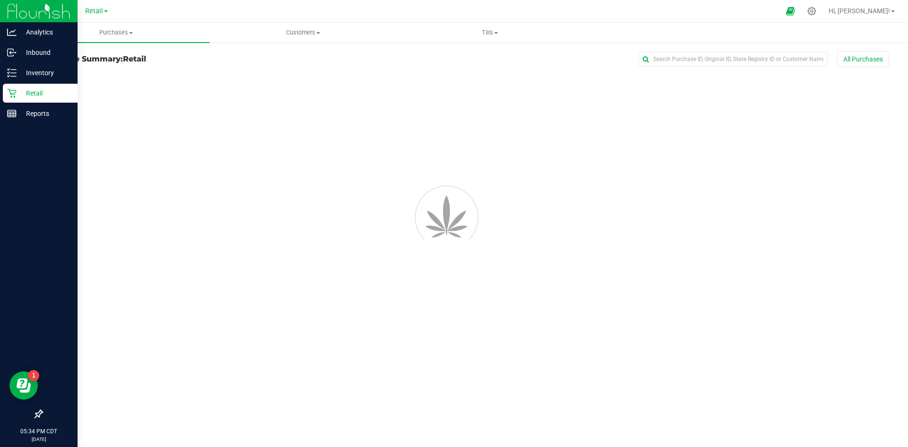
drag, startPoint x: 27, startPoint y: 90, endPoint x: 32, endPoint y: 87, distance: 5.5
click at [27, 89] on p "Retail" at bounding box center [45, 92] width 57 height 11
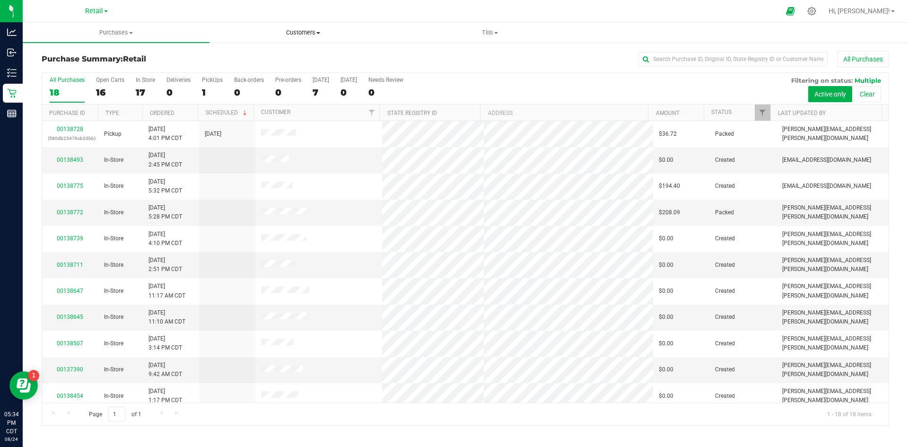
click at [310, 33] on span "Customers" at bounding box center [303, 32] width 186 height 9
click at [288, 52] on li "All customers" at bounding box center [303, 57] width 187 height 11
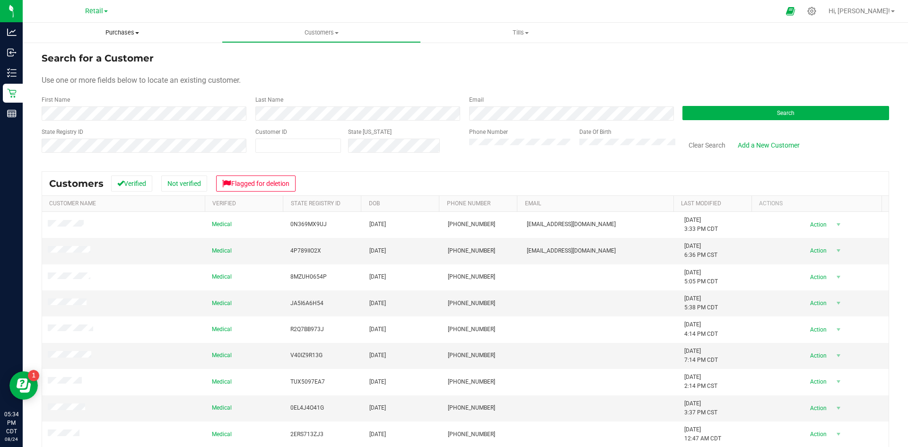
click at [149, 29] on span "Purchases" at bounding box center [122, 32] width 199 height 9
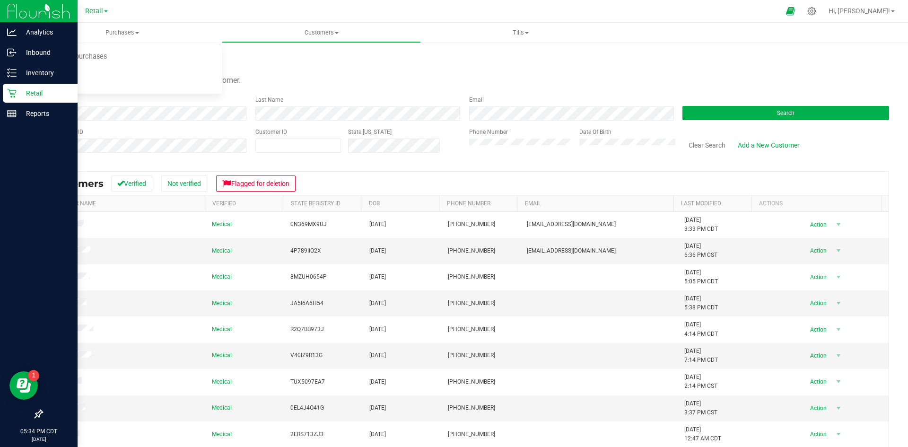
drag, startPoint x: 13, startPoint y: 90, endPoint x: 26, endPoint y: 87, distance: 13.5
click at [13, 89] on icon at bounding box center [11, 92] width 9 height 9
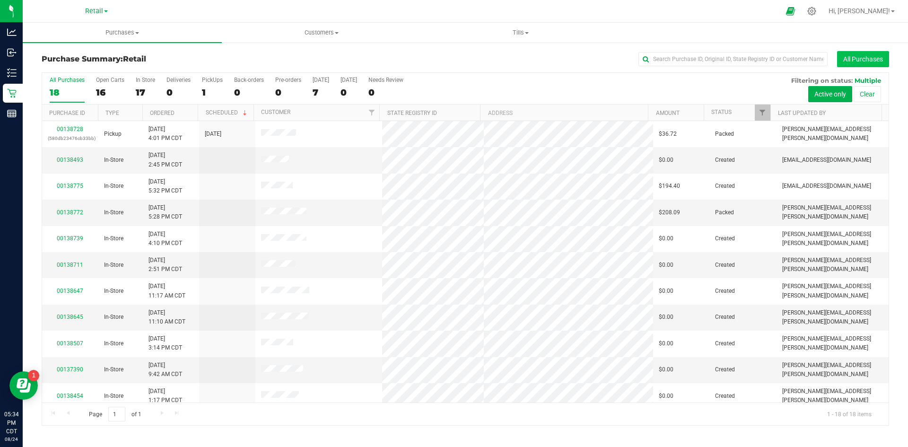
click at [881, 61] on button "All Purchases" at bounding box center [863, 59] width 52 height 16
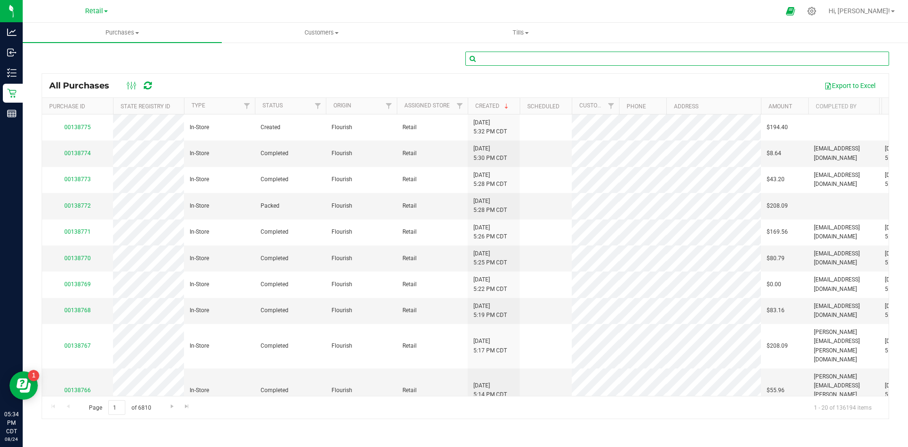
click at [571, 59] on input "text" at bounding box center [677, 59] width 424 height 14
type input "138767"
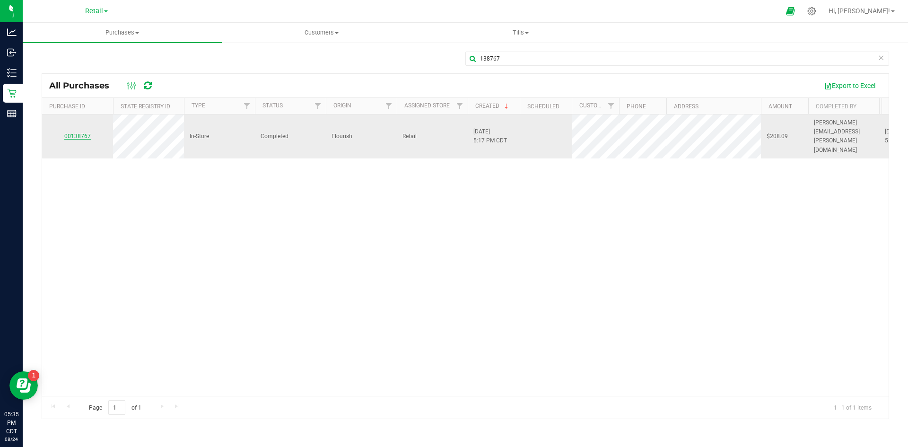
click at [78, 133] on link "00138767" at bounding box center [77, 136] width 26 height 7
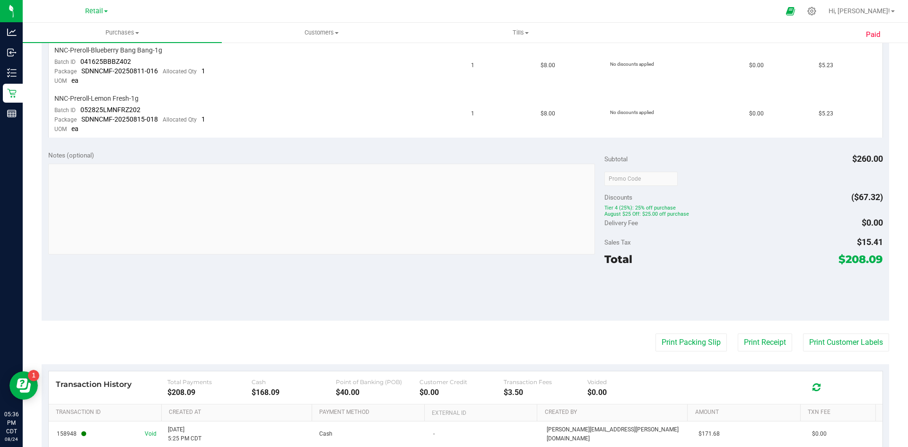
scroll to position [698, 0]
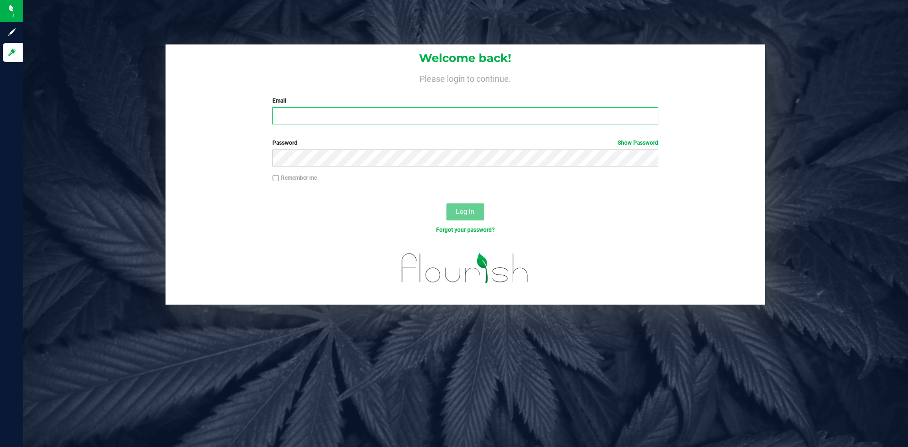
drag, startPoint x: 291, startPoint y: 118, endPoint x: 314, endPoint y: 144, distance: 34.5
click at [292, 116] on input "Email" at bounding box center [464, 115] width 385 height 17
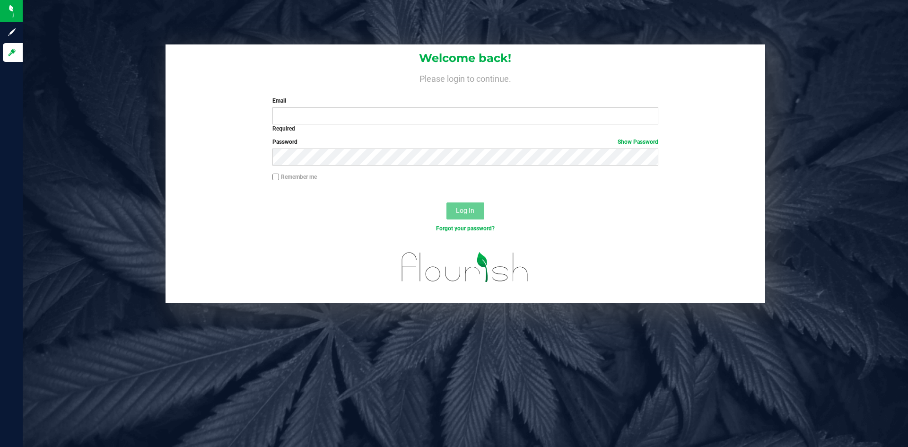
click at [306, 107] on div "Email Required Please format your email correctly." at bounding box center [465, 109] width 400 height 27
click at [308, 119] on input "Email" at bounding box center [464, 115] width 385 height 17
type input "[PERSON_NAME][EMAIL_ADDRESS][PERSON_NAME][DOMAIN_NAME]"
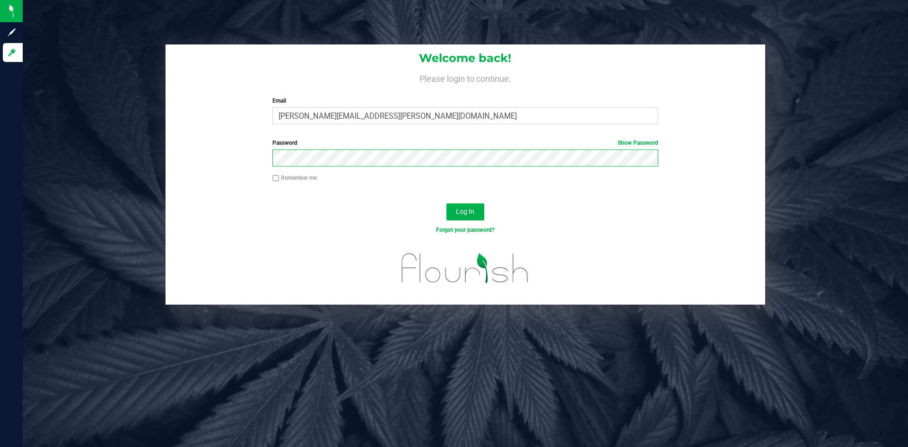
click at [446, 203] on button "Log In" at bounding box center [465, 211] width 38 height 17
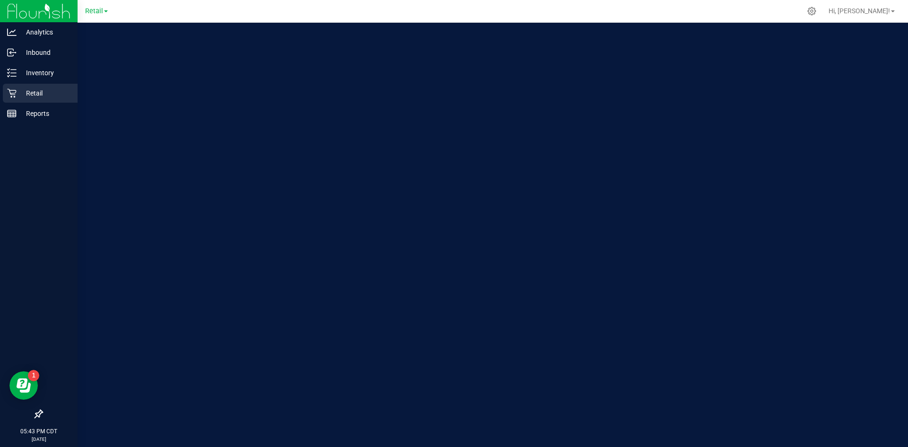
click at [14, 99] on div "Retail" at bounding box center [40, 93] width 75 height 19
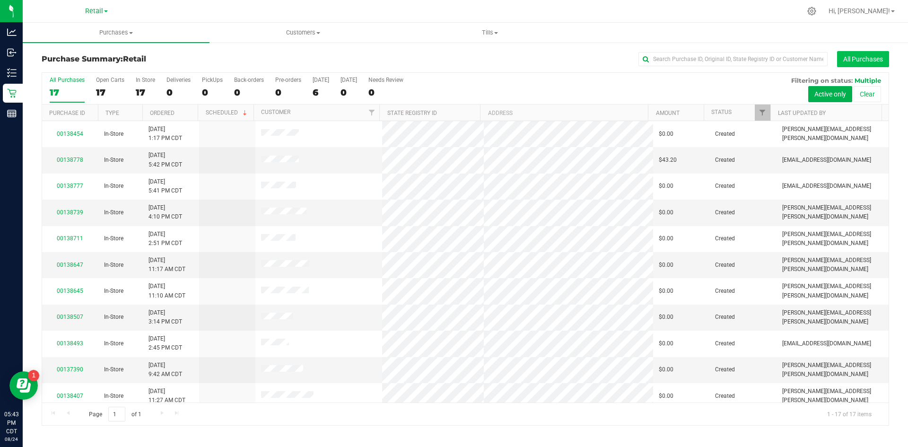
click at [857, 54] on button "All Purchases" at bounding box center [863, 59] width 52 height 16
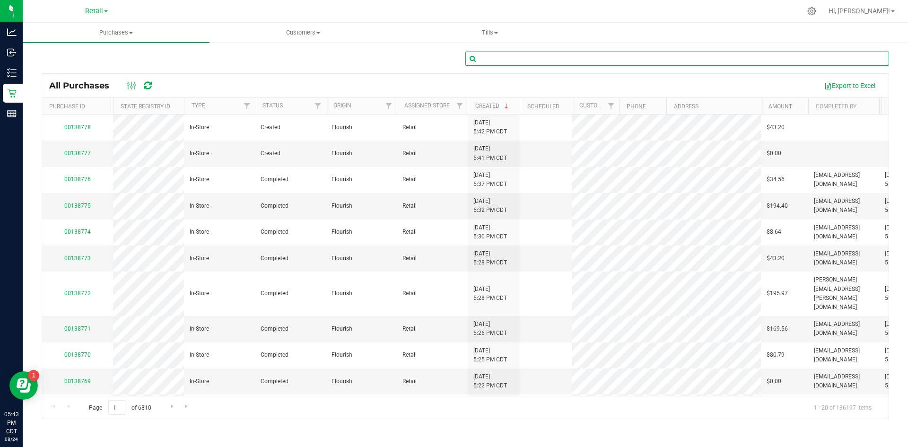
click at [657, 58] on input "text" at bounding box center [677, 59] width 424 height 14
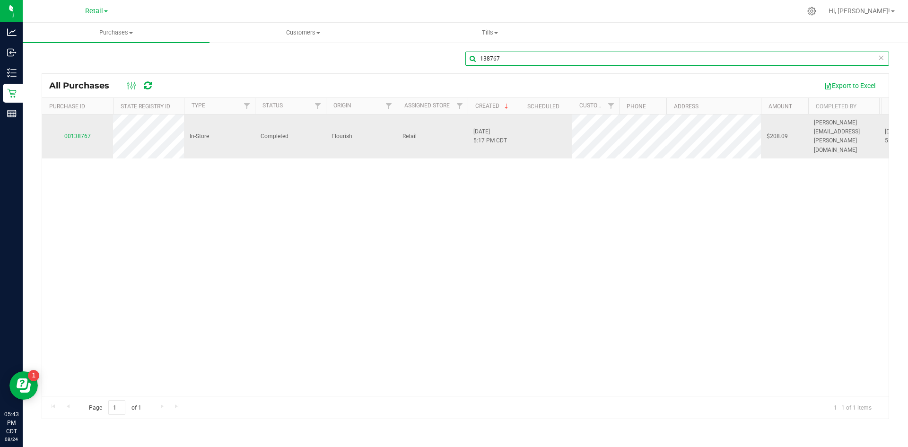
type input "138767"
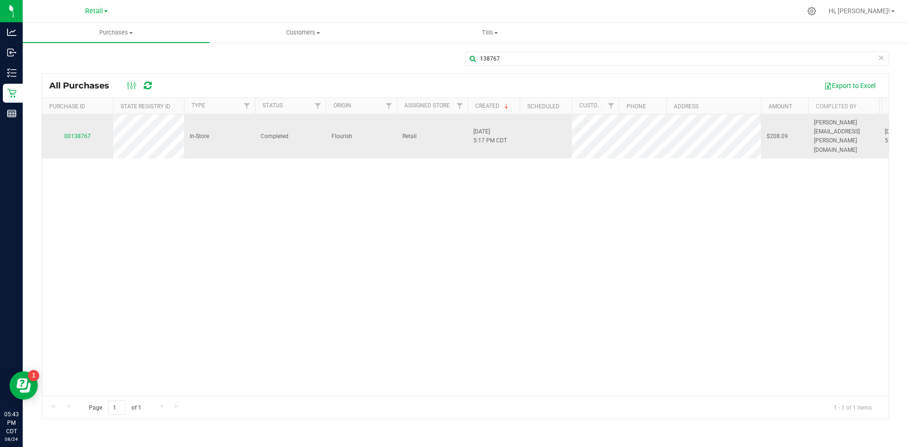
click at [80, 132] on div "00138767" at bounding box center [78, 136] width 60 height 9
click at [80, 133] on link "00138767" at bounding box center [77, 136] width 26 height 7
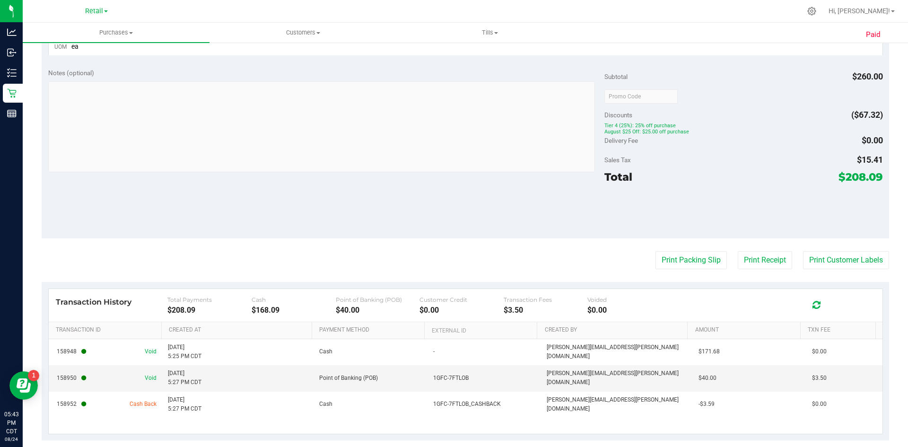
scroll to position [698, 0]
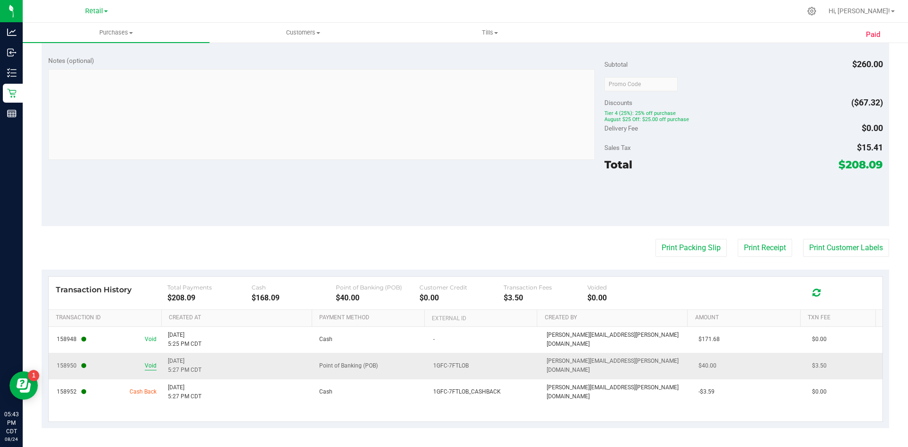
click at [146, 365] on span "Void" at bounding box center [151, 365] width 12 height 9
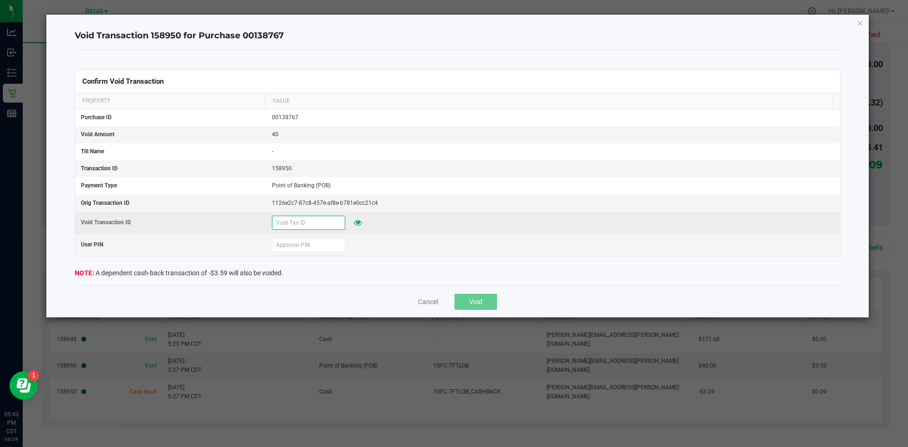
click at [321, 220] on input "text" at bounding box center [308, 223] width 73 height 14
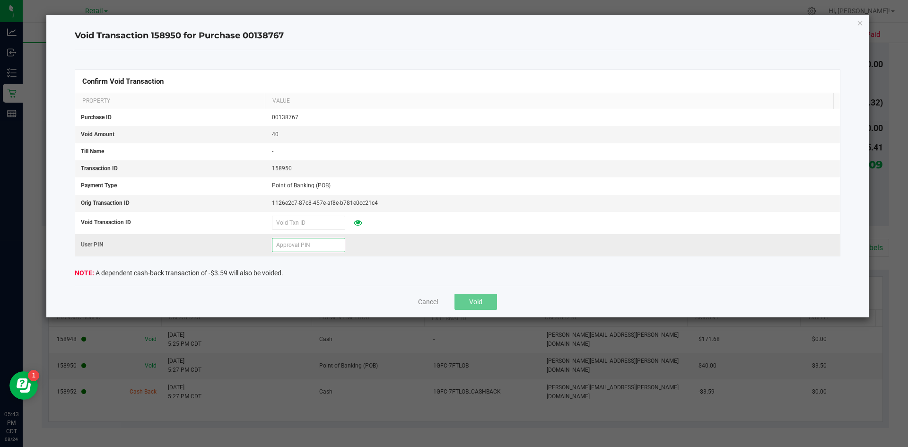
click at [318, 245] on input "text" at bounding box center [308, 245] width 73 height 14
type input "962536"
click at [490, 298] on button "Void" at bounding box center [475, 302] width 43 height 16
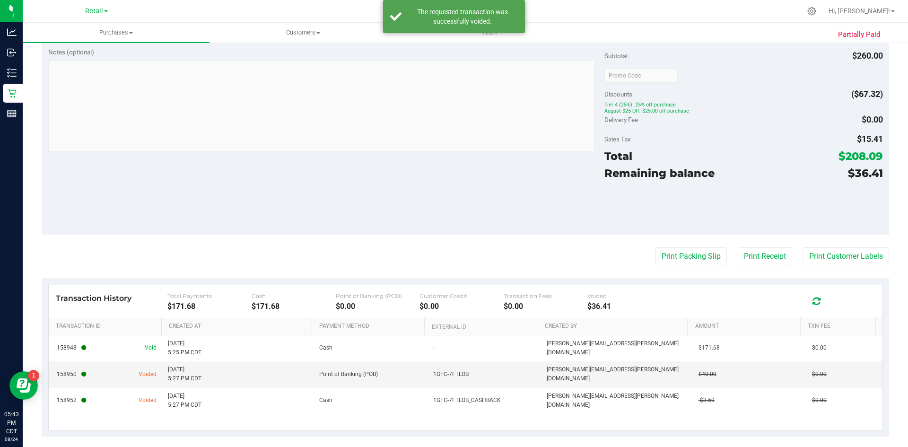
scroll to position [674, 0]
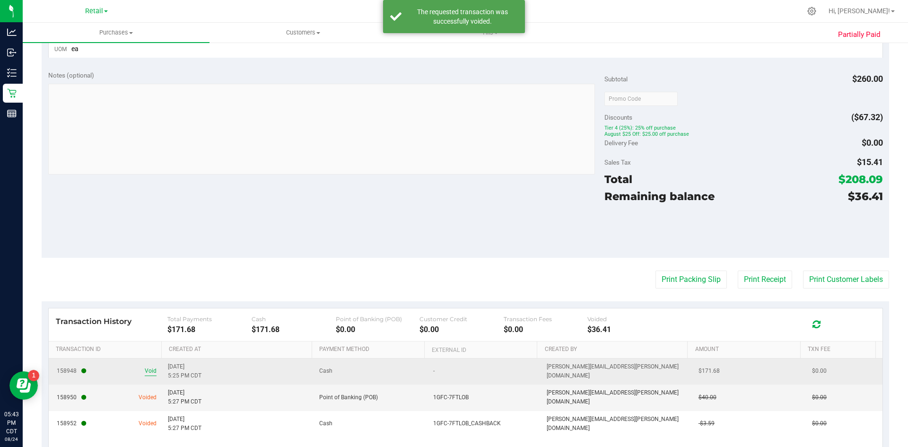
click at [151, 375] on span "Void" at bounding box center [151, 371] width 12 height 9
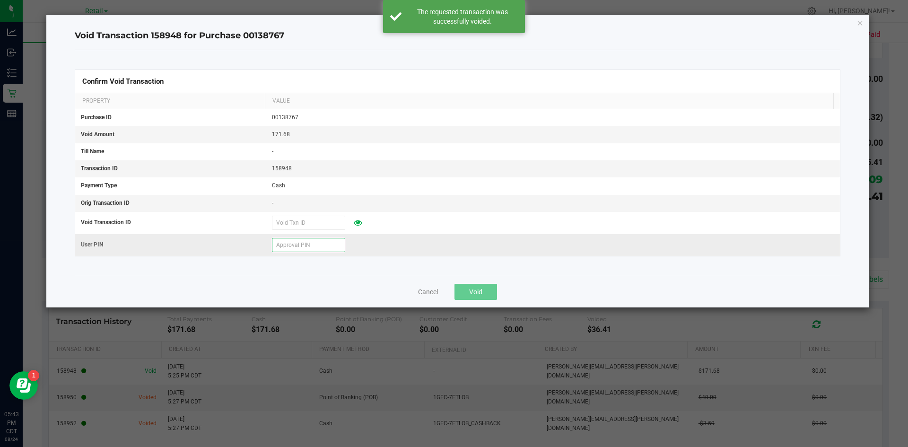
click at [297, 244] on input "text" at bounding box center [308, 245] width 73 height 14
type input "962536"
click at [477, 292] on span "Void" at bounding box center [475, 292] width 13 height 8
